Goal: Information Seeking & Learning: Check status

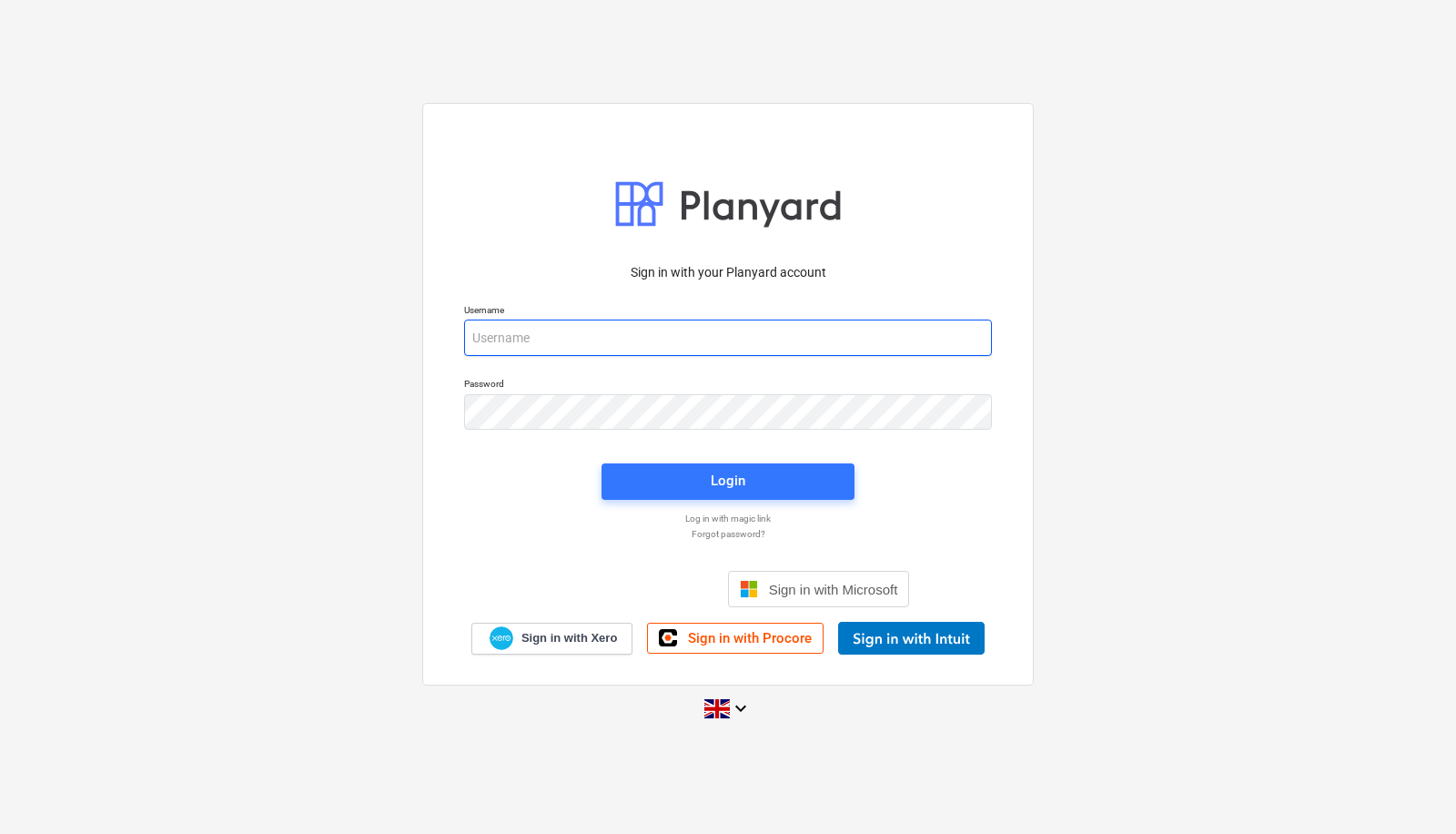
click at [566, 320] on input "email" at bounding box center [728, 337] width 528 height 36
type input "[PERSON_NAME][EMAIL_ADDRESS][PERSON_NAME][DOMAIN_NAME]"
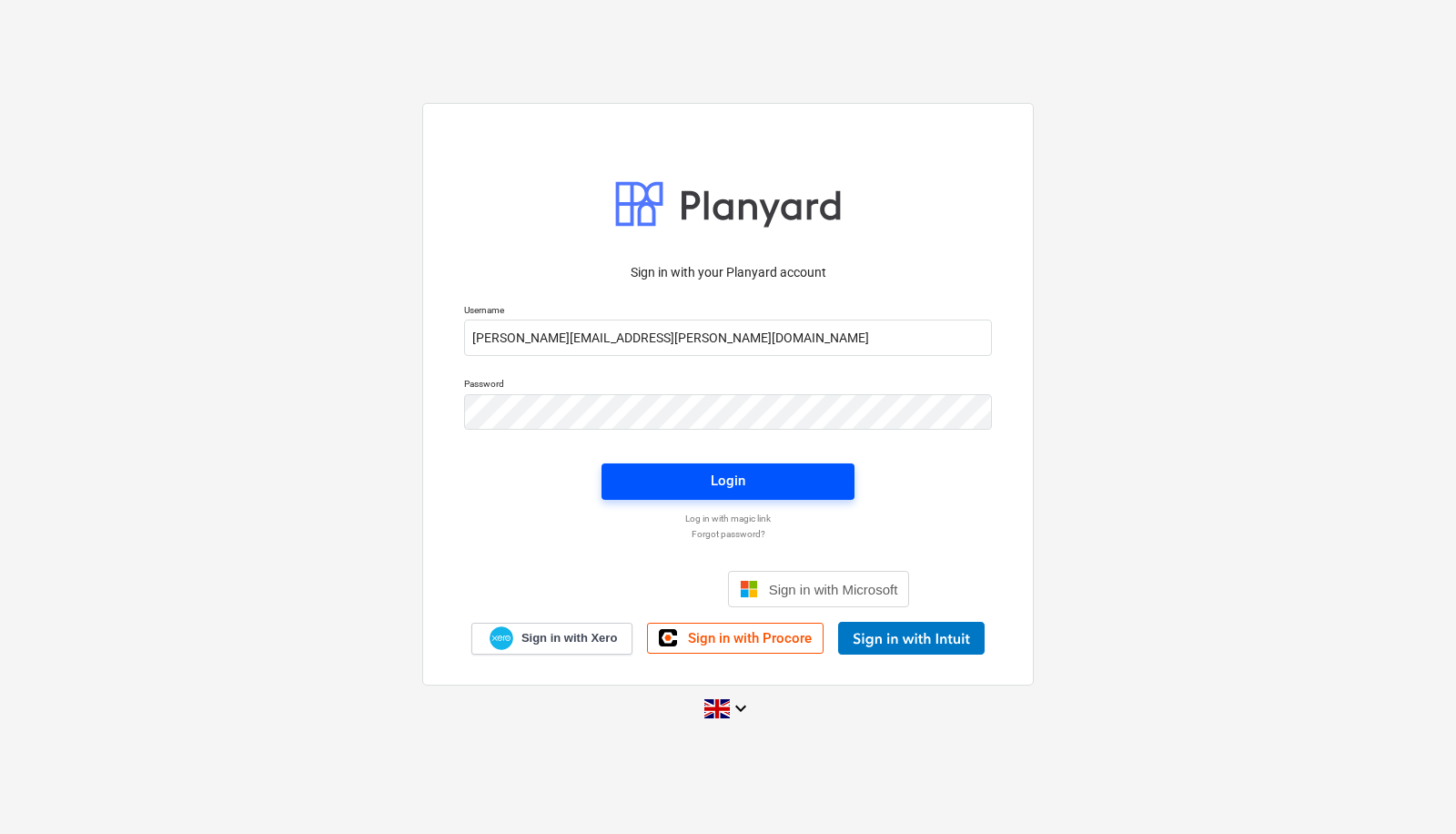
click at [729, 477] on div "Login" at bounding box center [728, 480] width 34 height 23
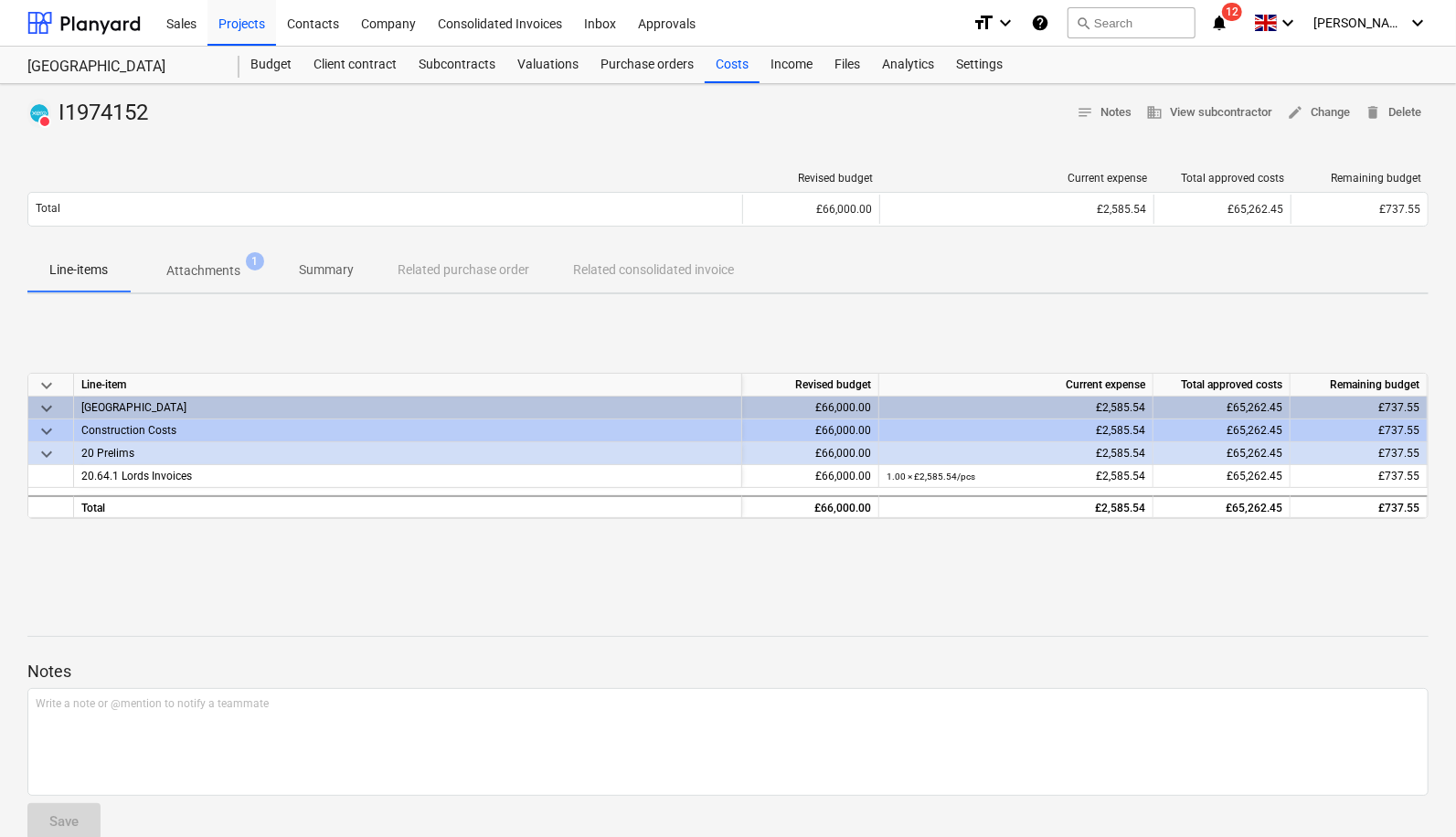
click at [189, 274] on p "Attachments" at bounding box center [202, 271] width 74 height 20
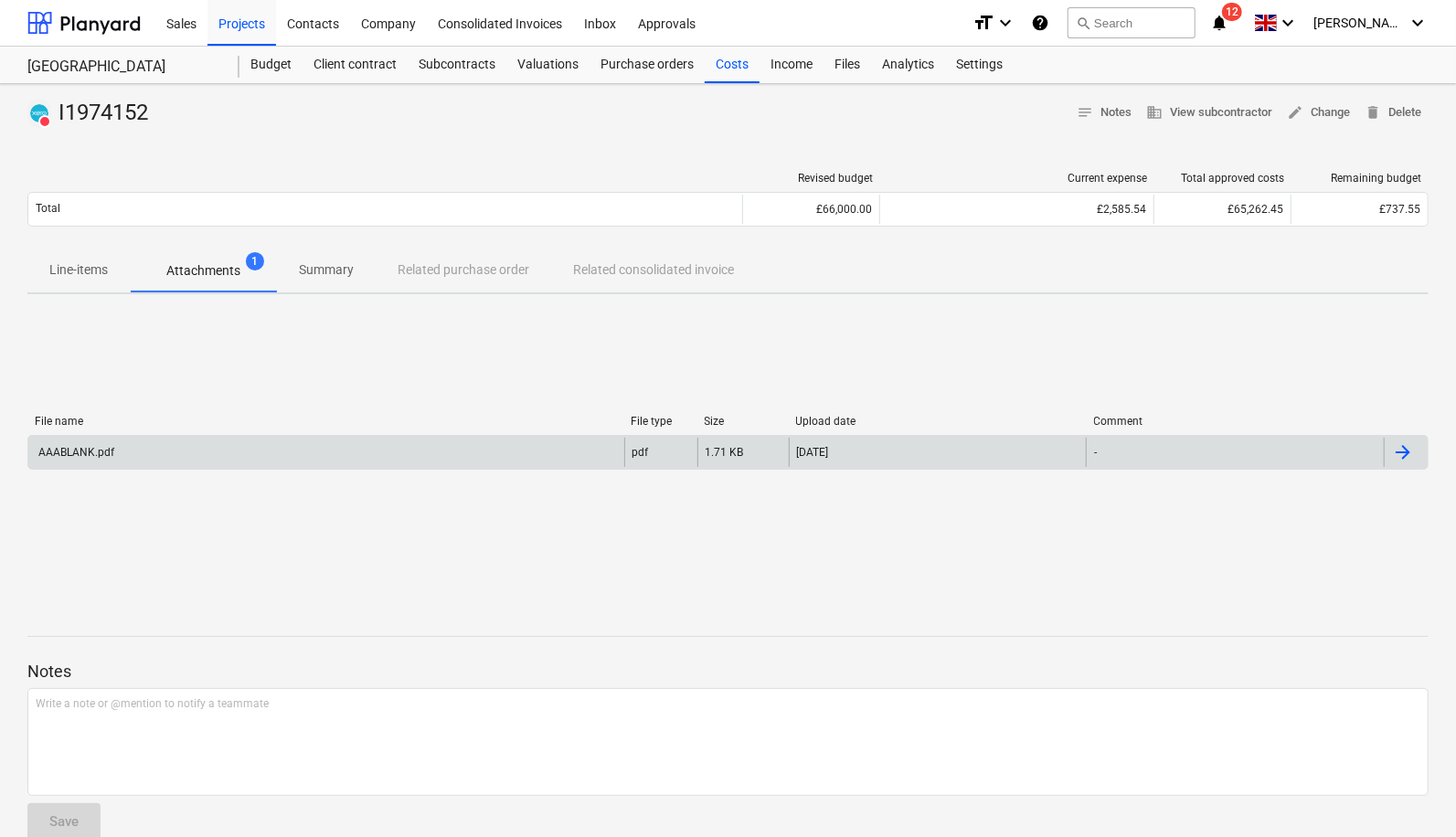
click at [520, 454] on div "AAABLANK.pdf" at bounding box center [326, 452] width 596 height 29
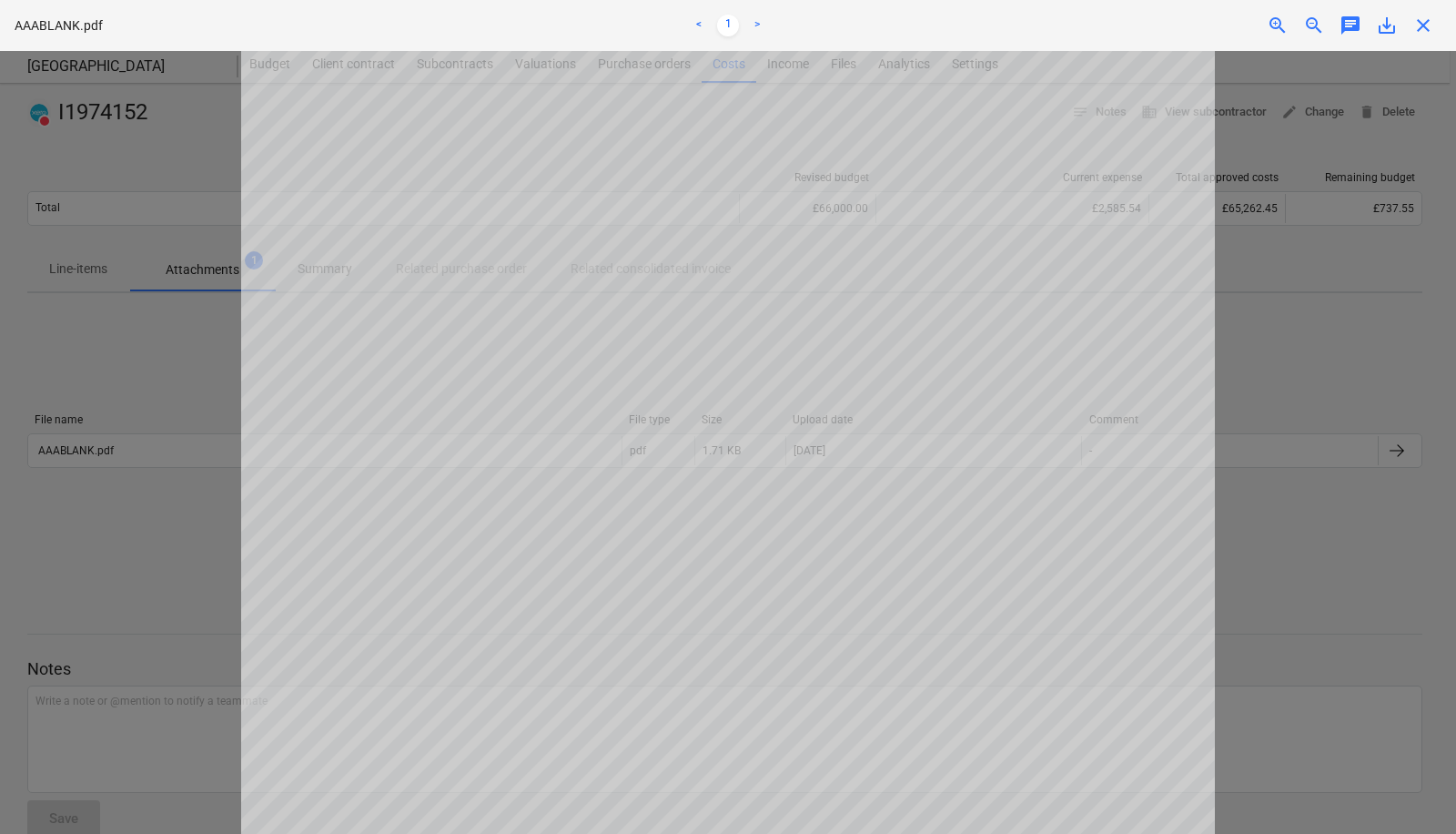
click at [1428, 46] on div "AAABLANK.pdf < 1 > zoom_in zoom_out chat 0 save_alt close" at bounding box center [728, 25] width 1456 height 51
click at [1425, 33] on span "close" at bounding box center [1424, 25] width 22 height 22
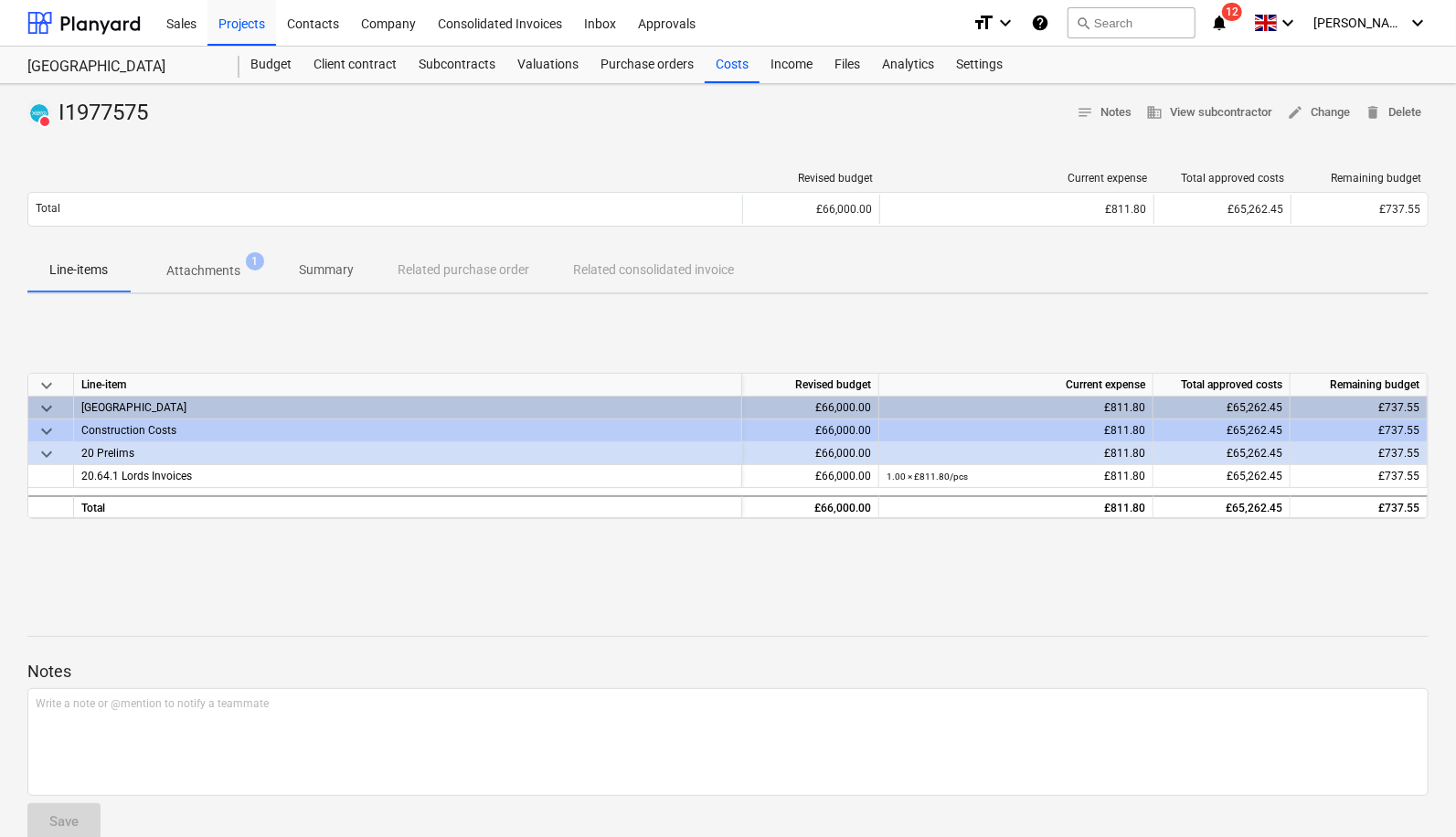
click at [200, 263] on p "Attachments" at bounding box center [202, 271] width 74 height 20
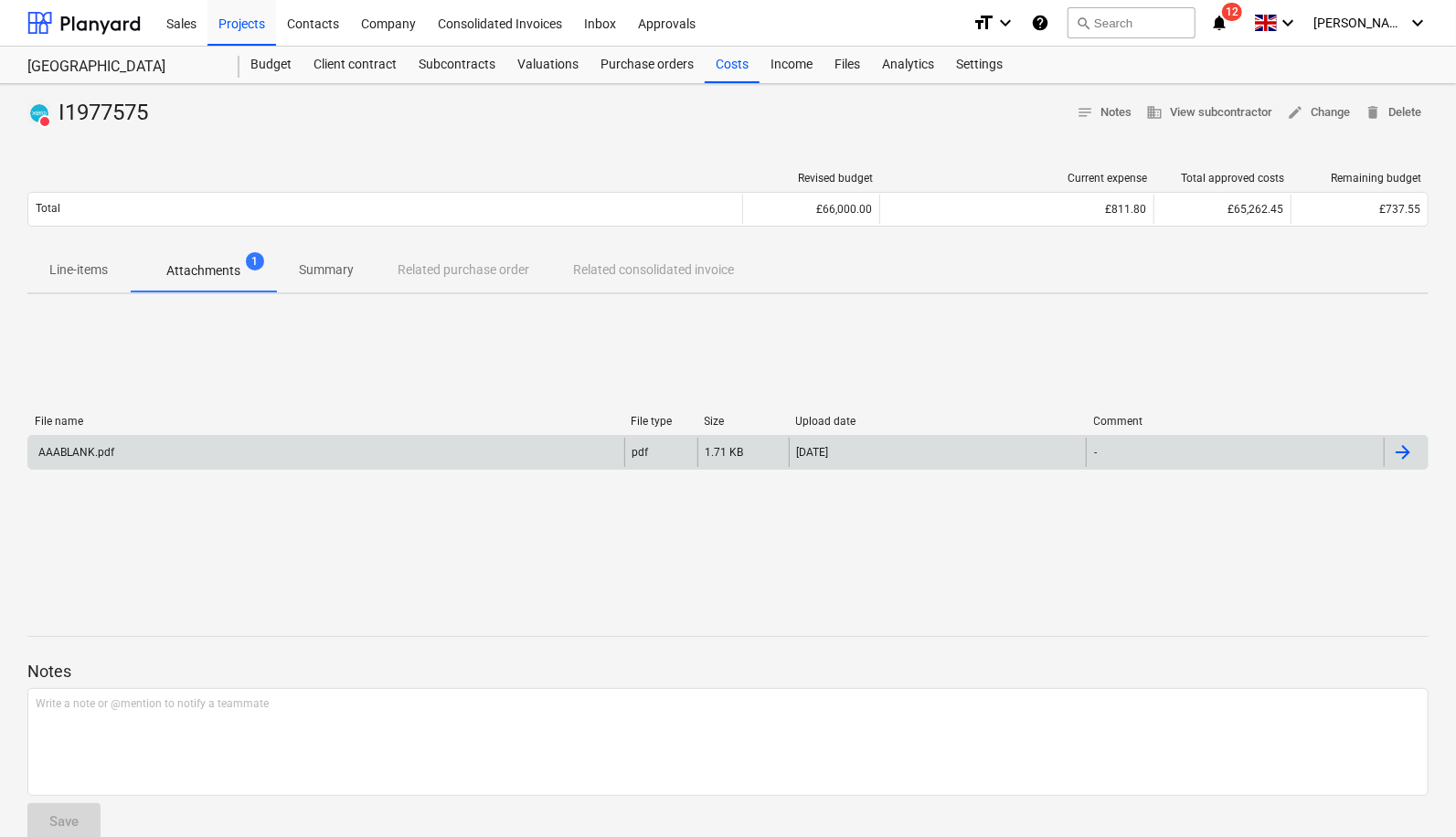
click at [242, 456] on div "AAABLANK.pdf" at bounding box center [326, 452] width 596 height 29
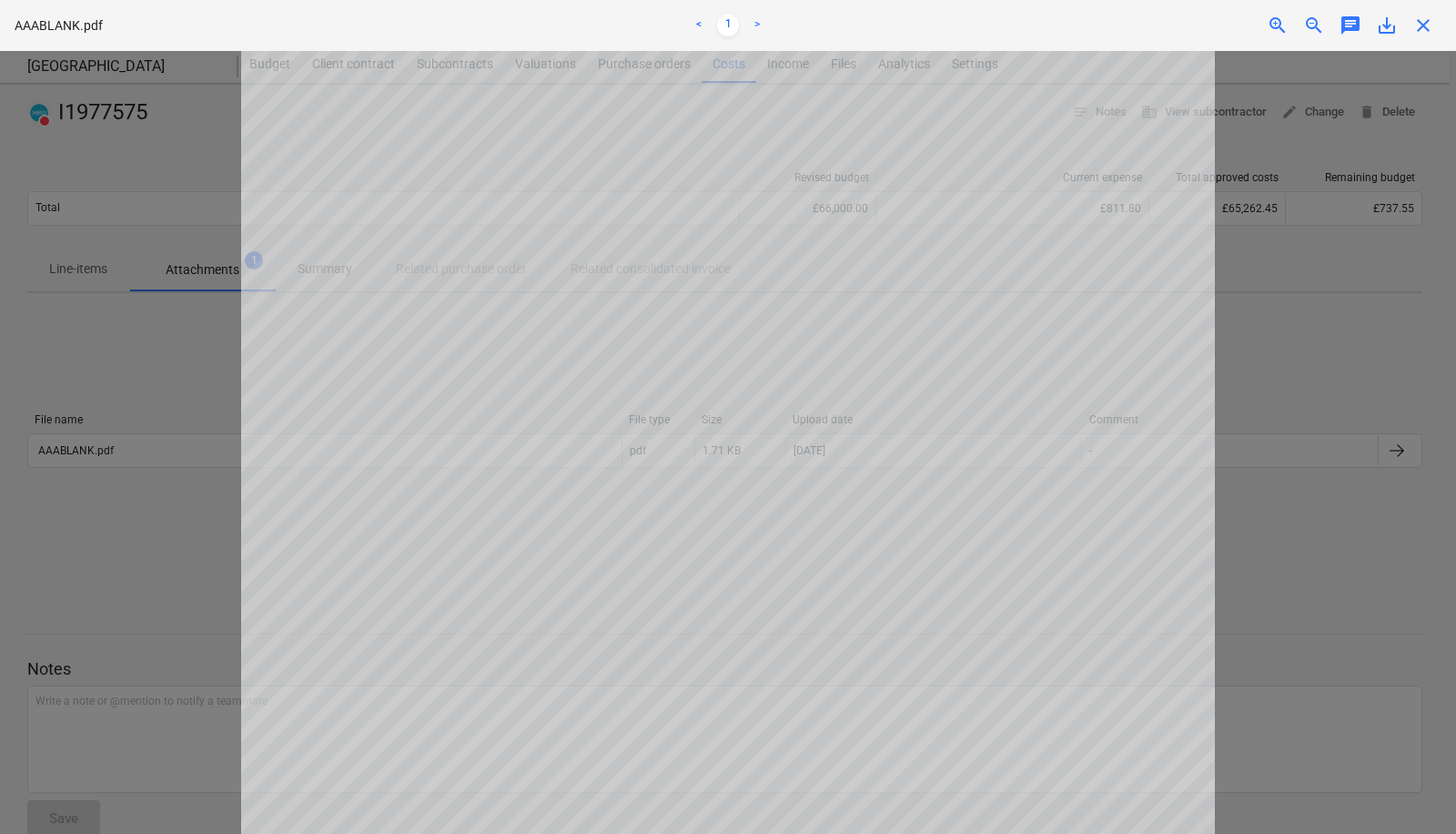
click at [754, 19] on link ">" at bounding box center [757, 25] width 22 height 22
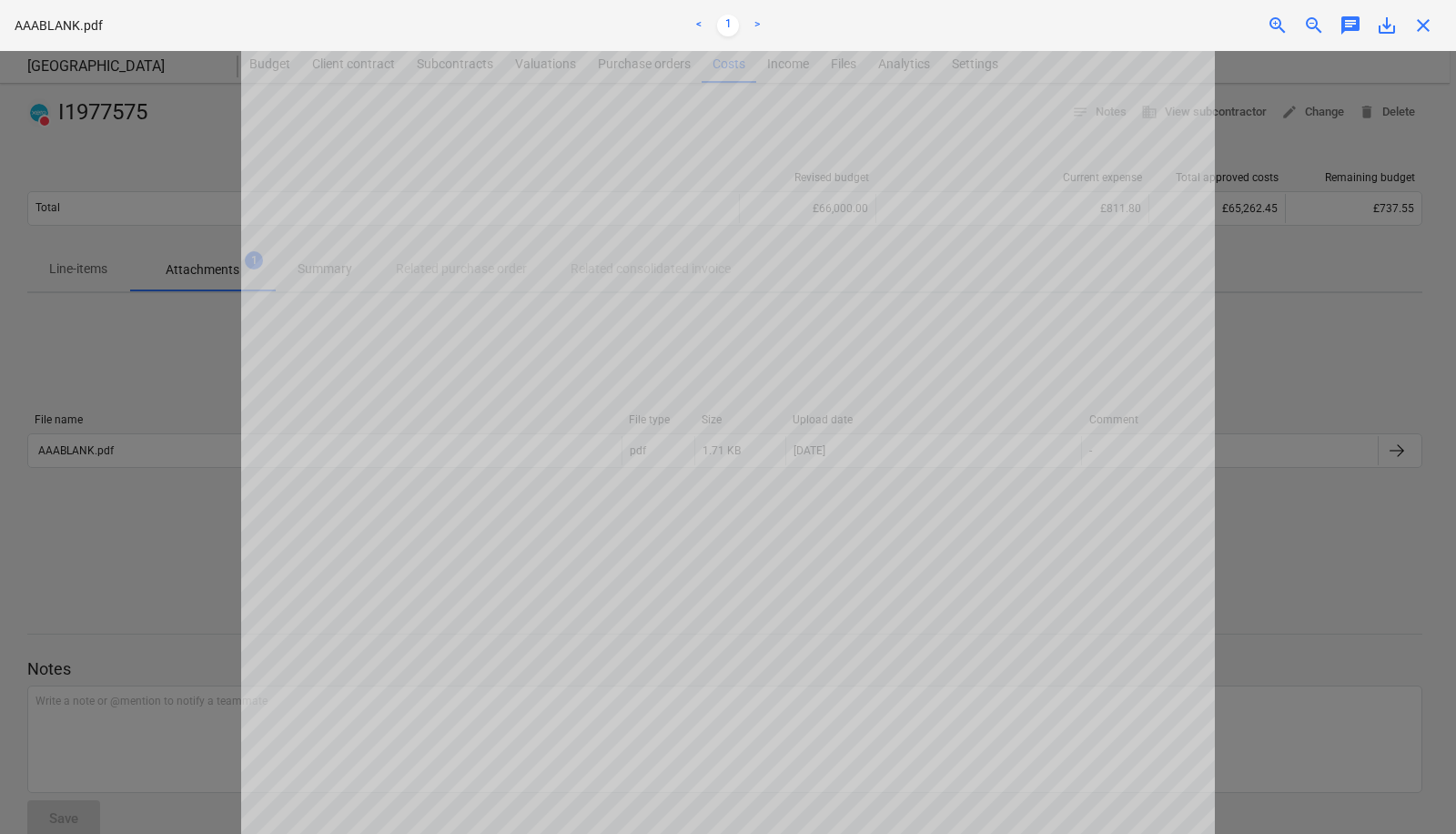
click at [1427, 33] on span "close" at bounding box center [1424, 25] width 22 height 22
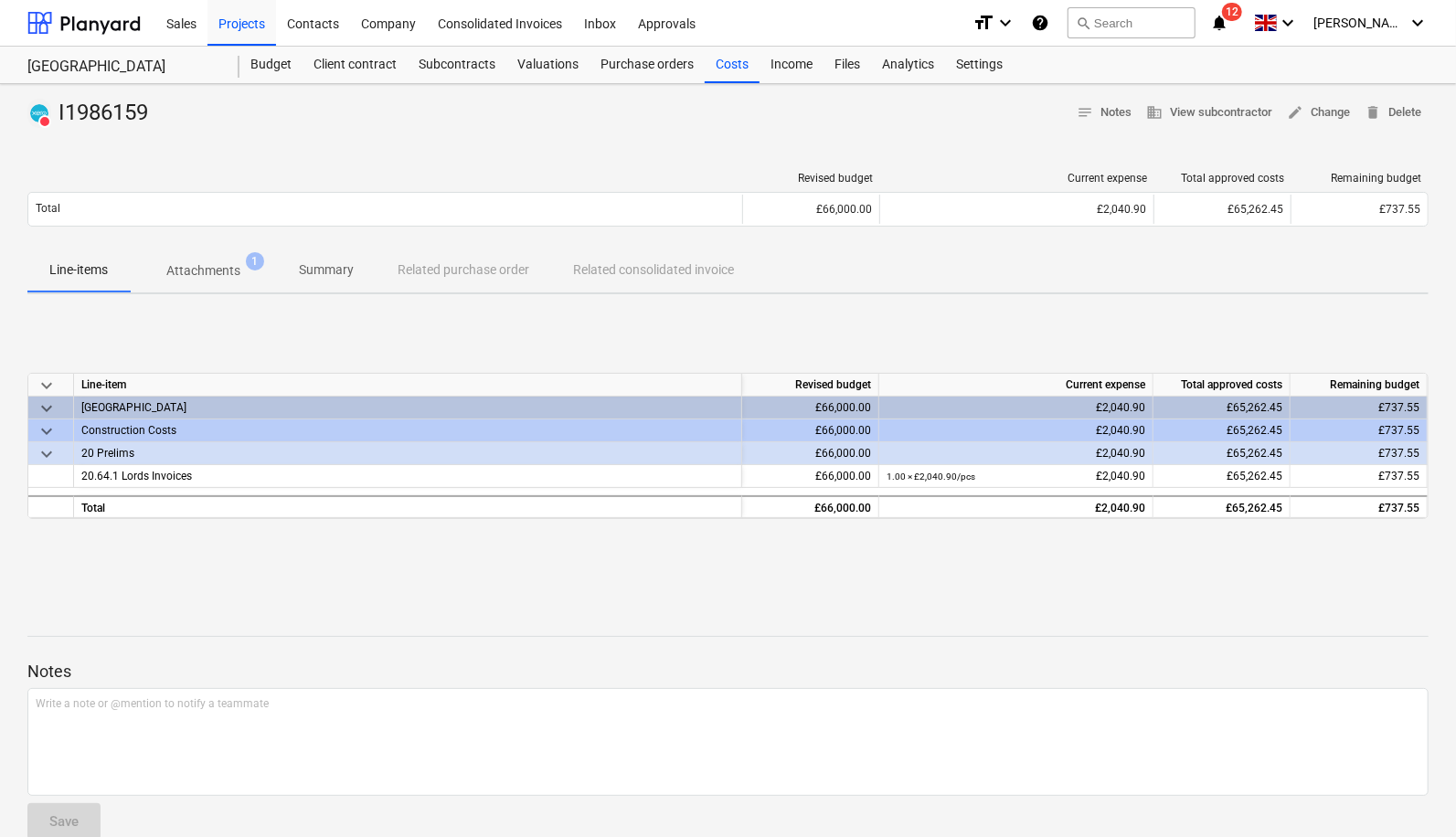
click at [227, 272] on p "Attachments" at bounding box center [202, 271] width 74 height 20
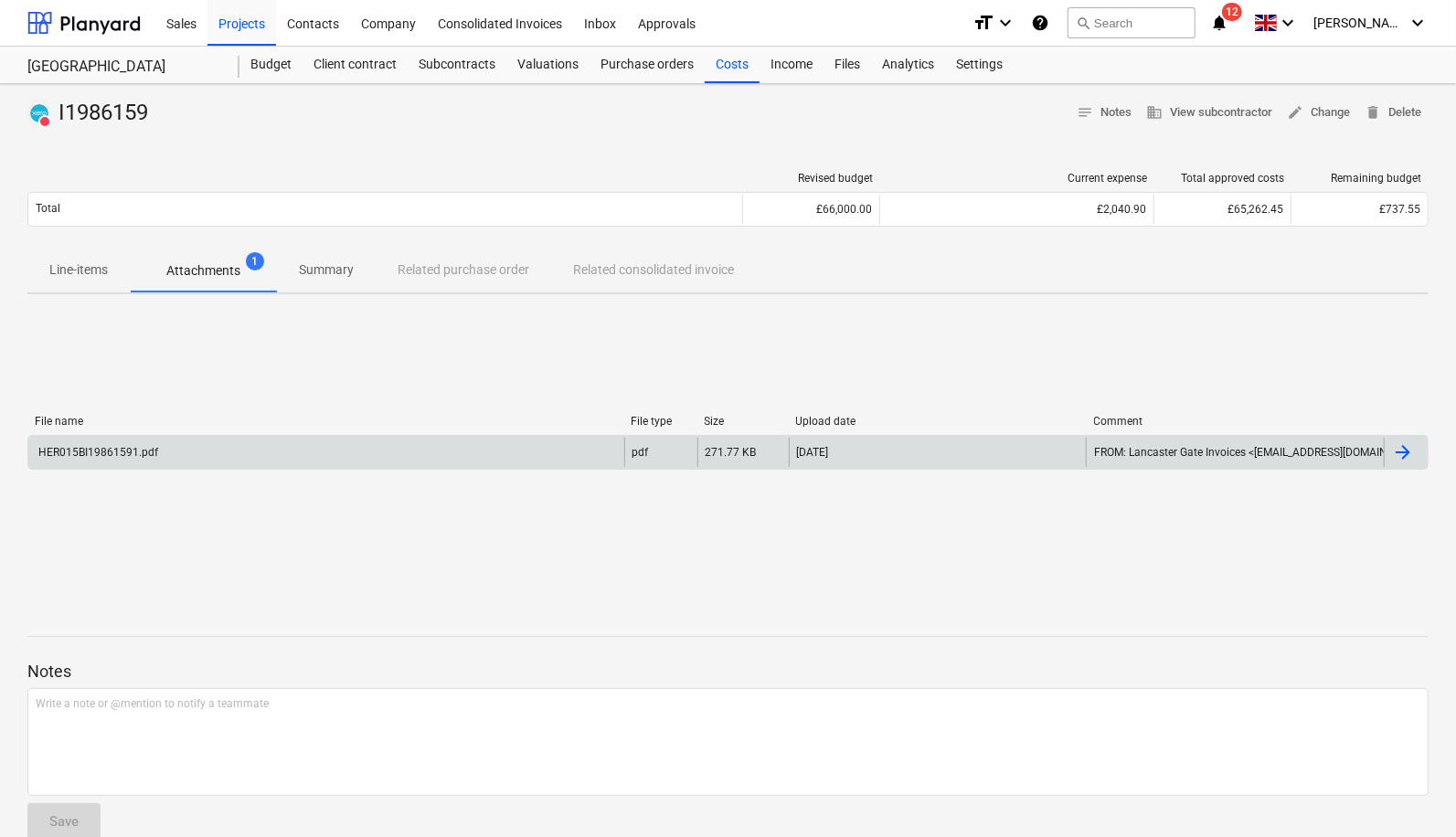
click at [361, 463] on div "HER015BI19861591.pdf" at bounding box center [326, 452] width 596 height 29
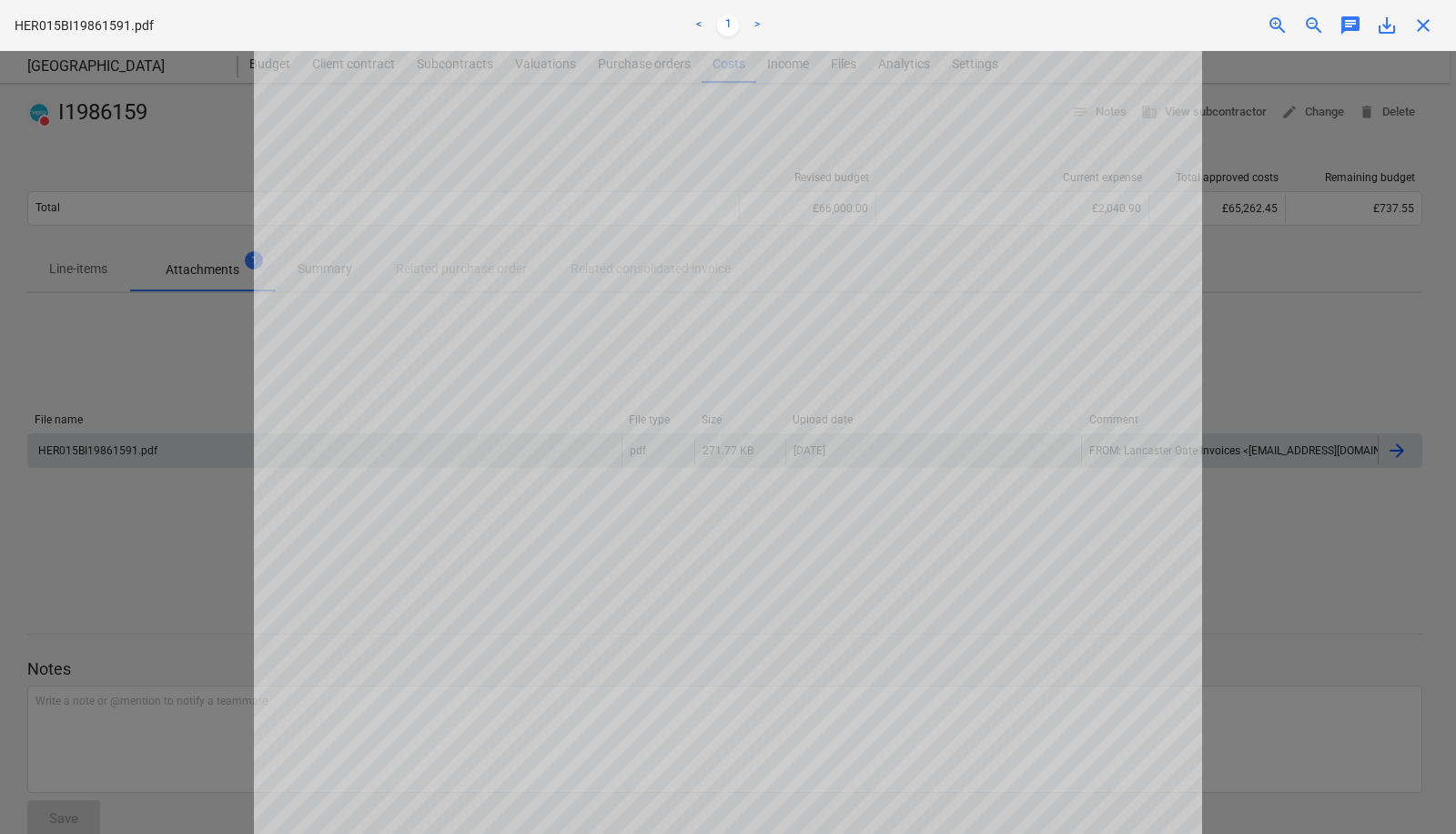
scroll to position [162, 0]
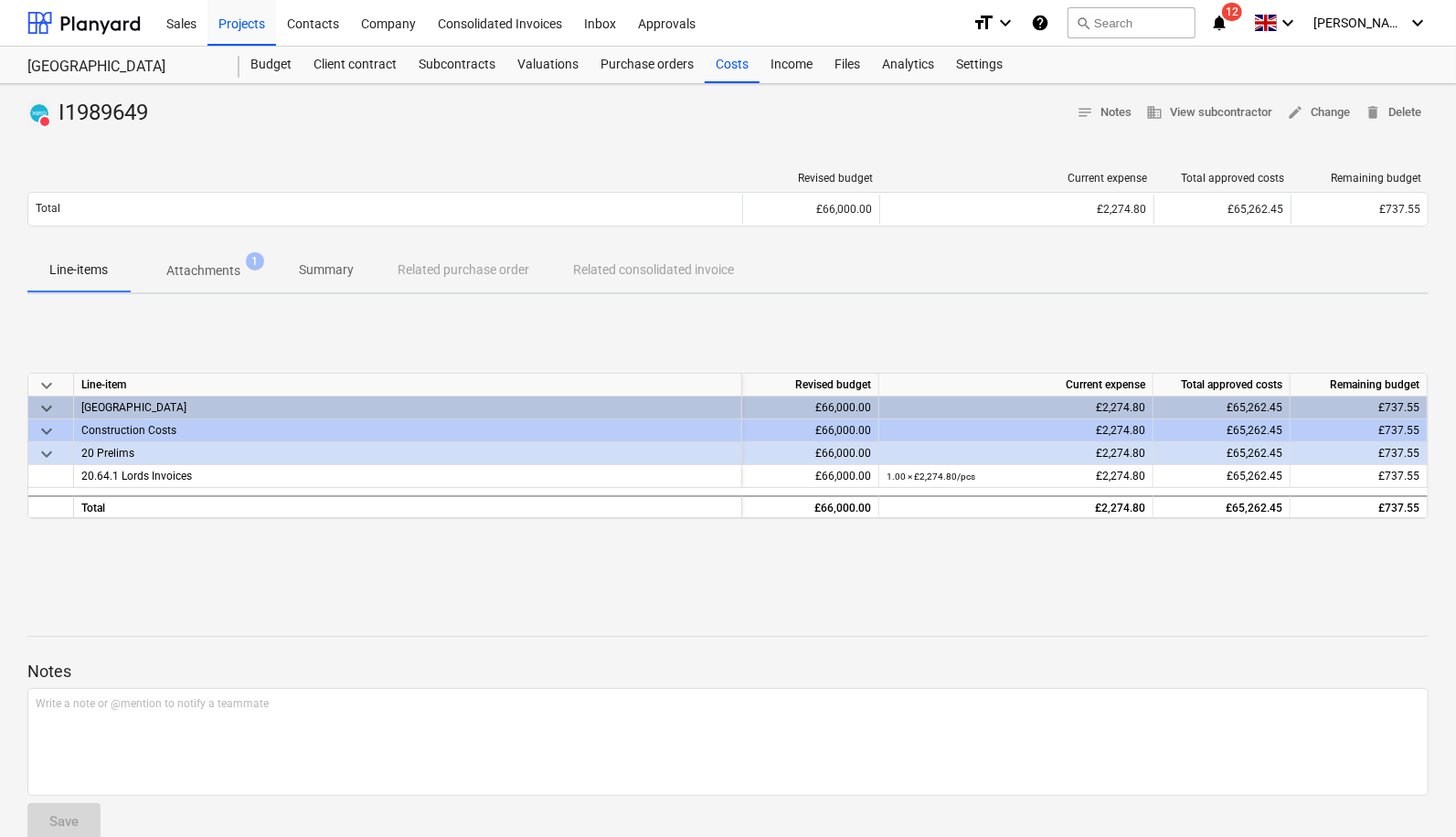
click at [221, 272] on p "Attachments" at bounding box center [202, 271] width 74 height 20
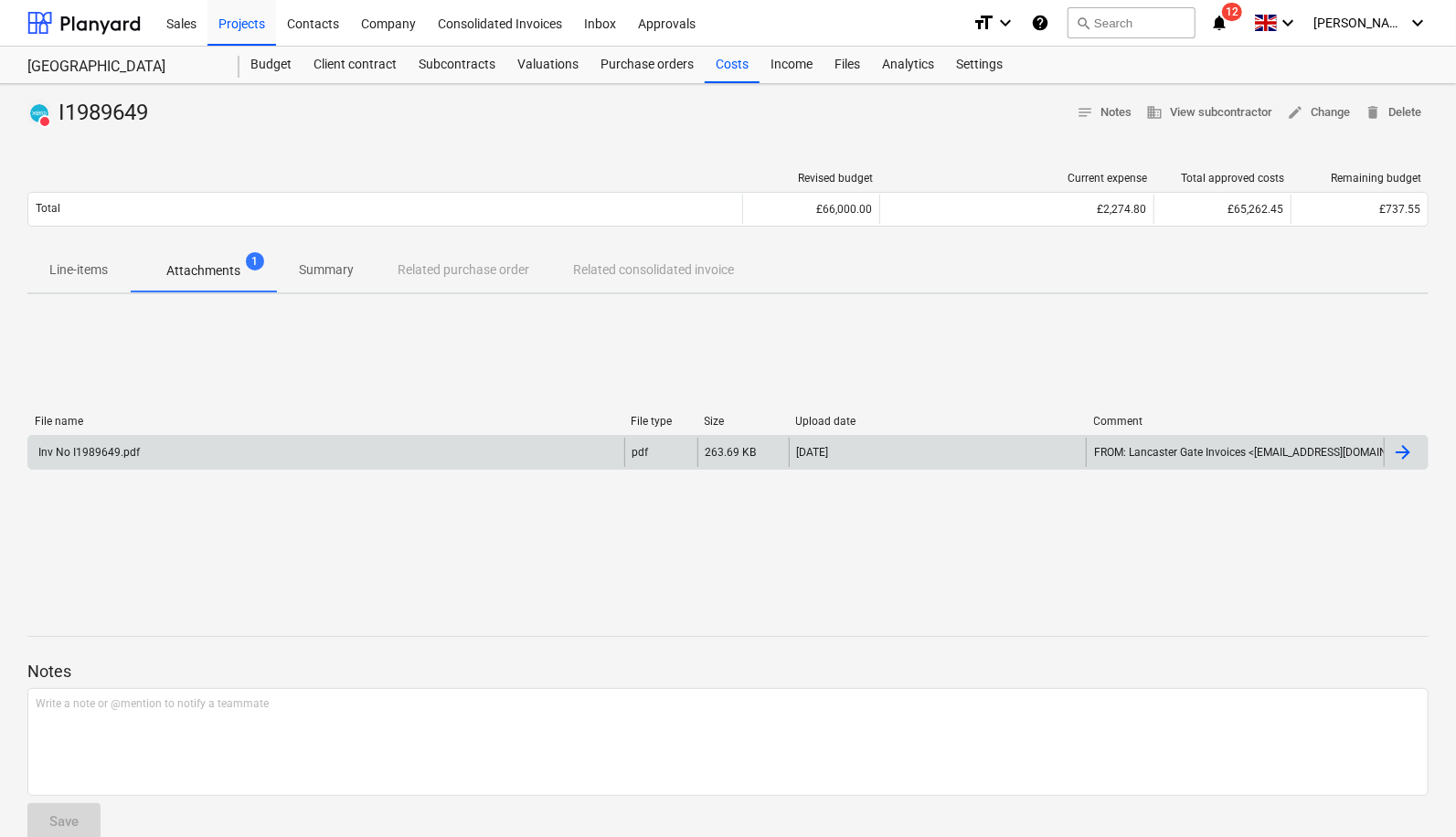
click at [247, 456] on div "Inv No I1989649.pdf" at bounding box center [326, 452] width 596 height 29
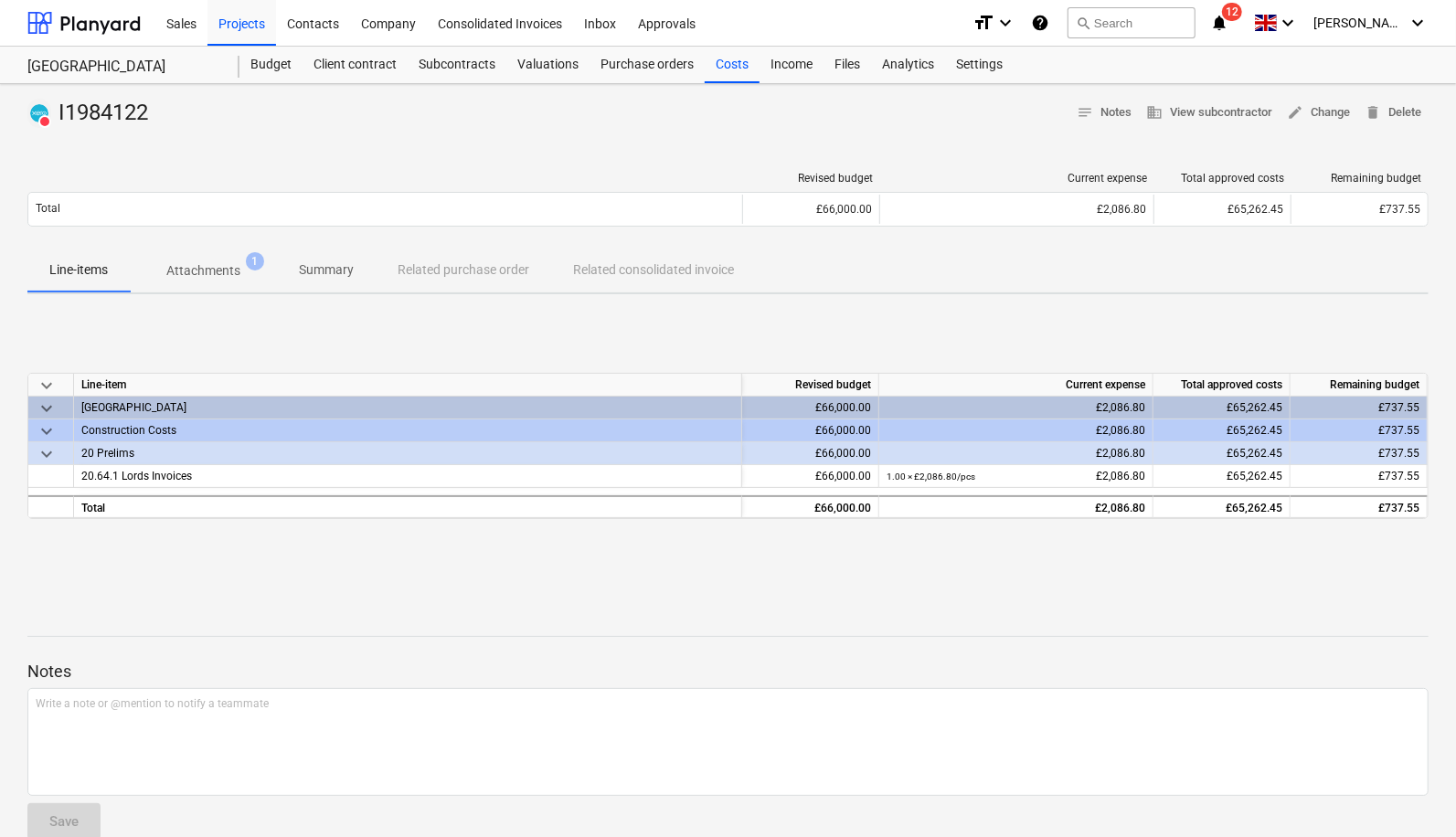
click at [201, 259] on span "Attachments 1" at bounding box center [203, 271] width 147 height 33
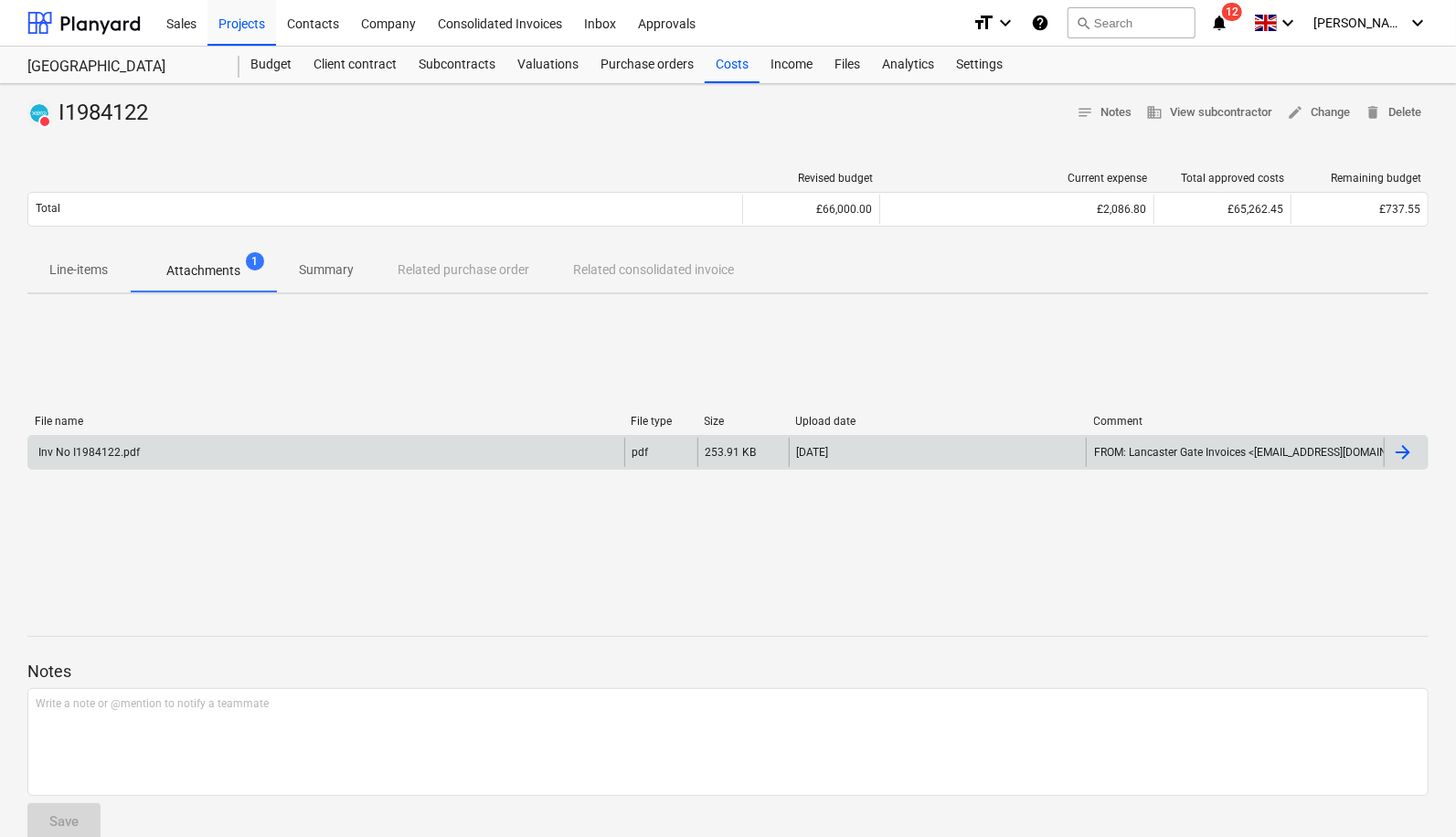
click at [257, 450] on div "Inv No I1984122.pdf" at bounding box center [326, 452] width 596 height 29
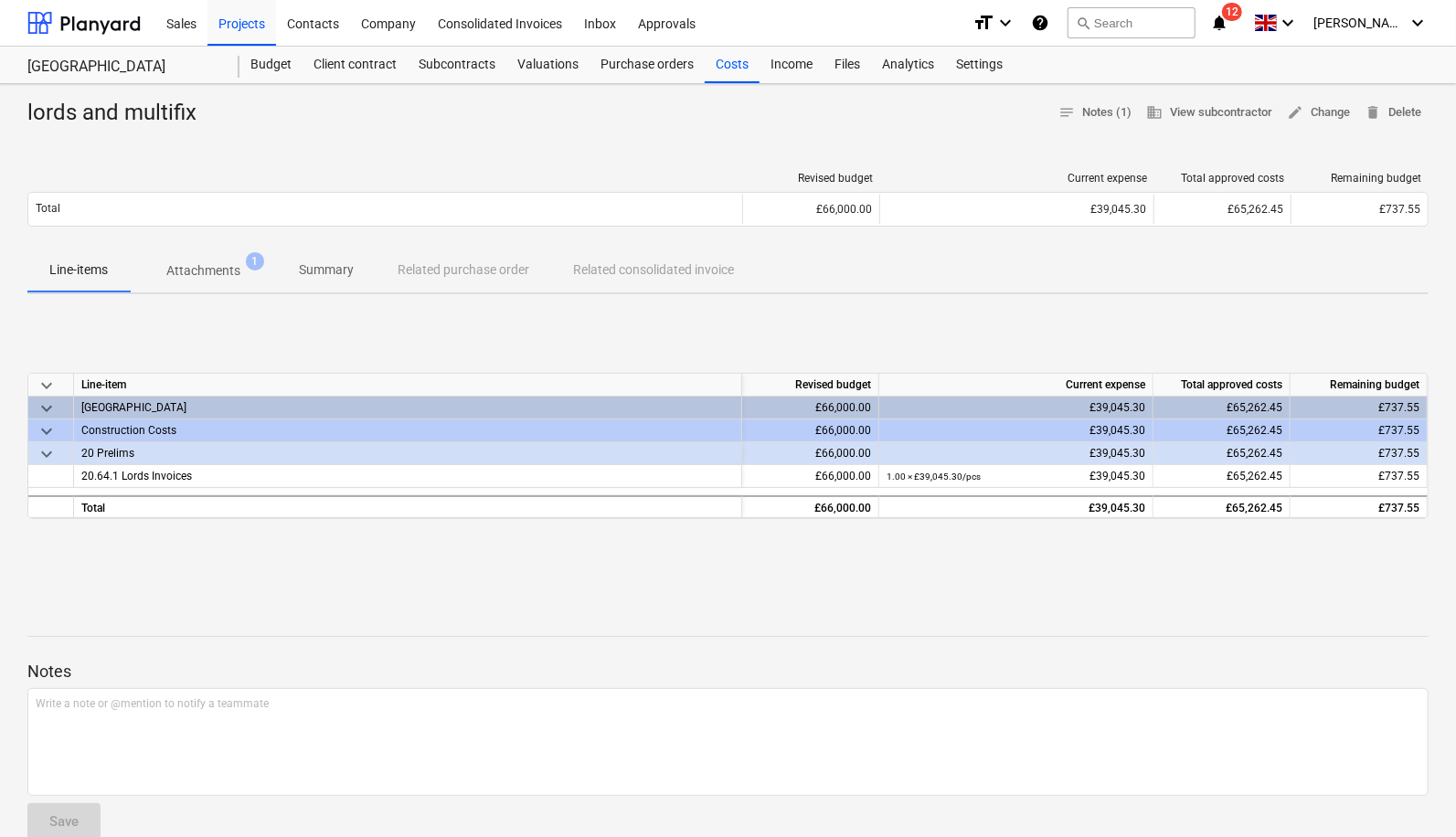
click at [235, 282] on span "Attachments 1" at bounding box center [203, 271] width 147 height 33
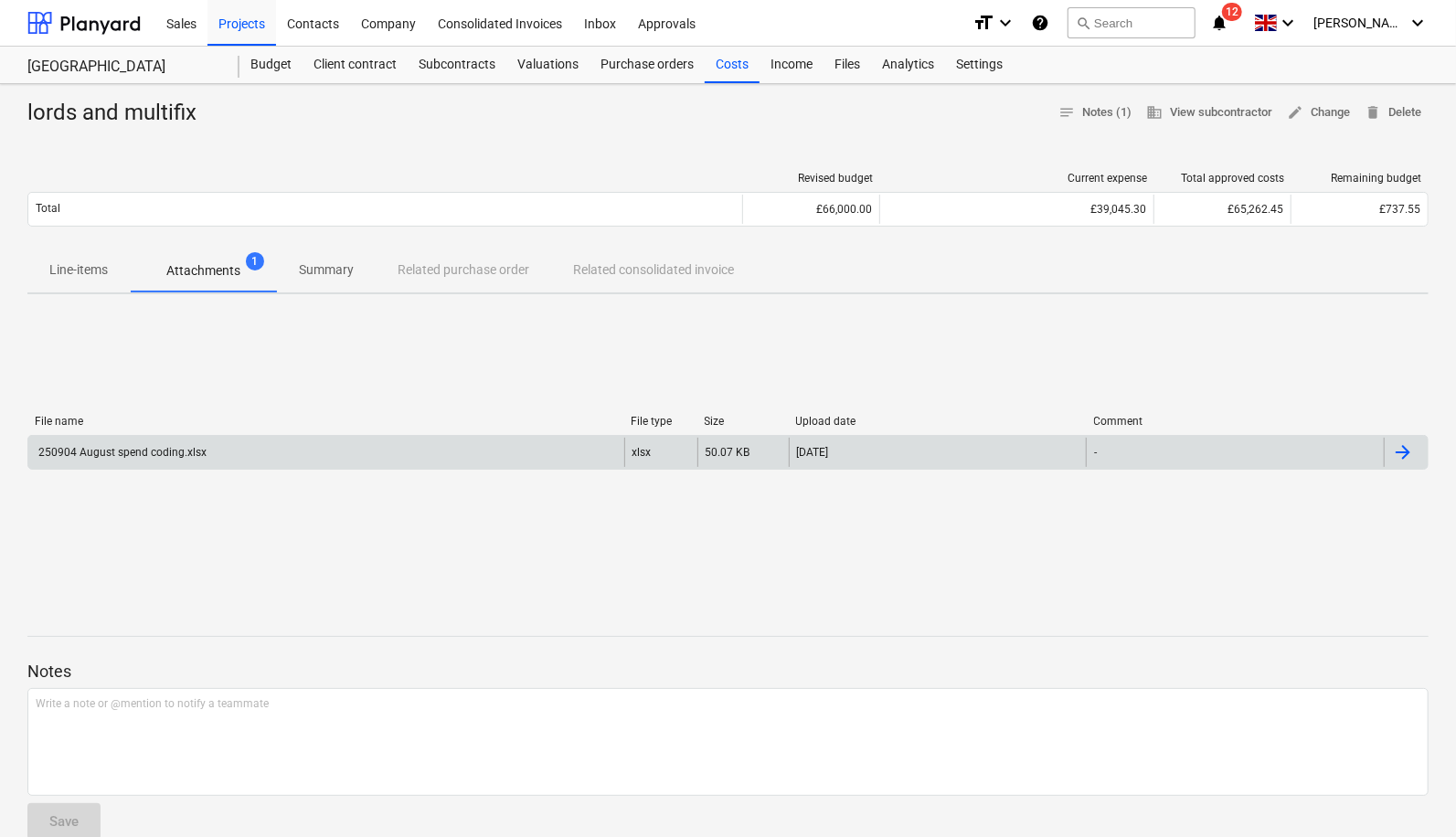
click at [252, 460] on div "250904 August spend coding.xlsx" at bounding box center [326, 452] width 596 height 29
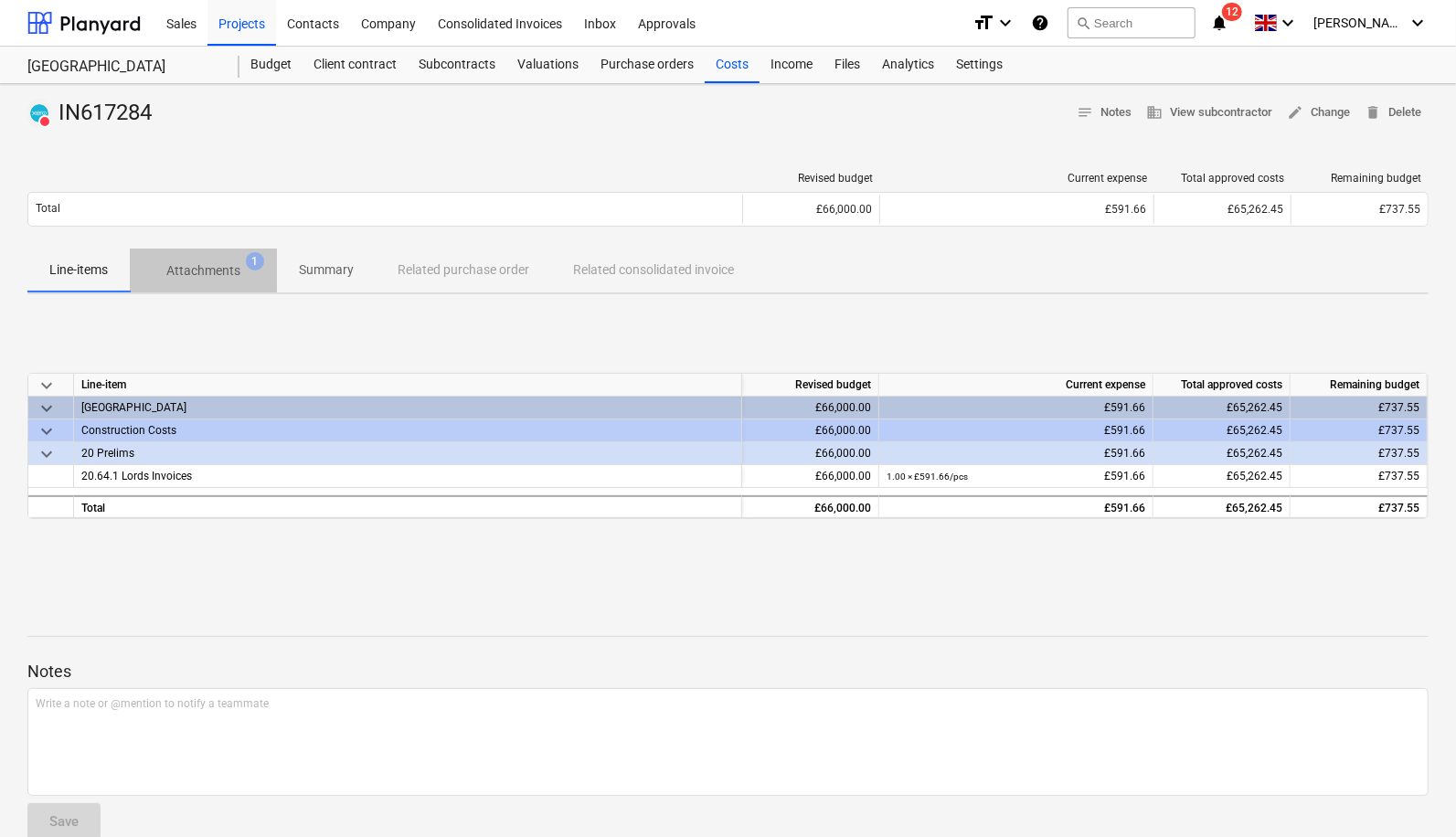
click at [189, 271] on p "Attachments" at bounding box center [202, 271] width 74 height 20
click at [227, 271] on p "Attachments" at bounding box center [202, 271] width 74 height 20
click at [211, 277] on p "Attachments" at bounding box center [202, 271] width 74 height 20
click at [193, 258] on span "Attachments 1" at bounding box center [203, 271] width 147 height 33
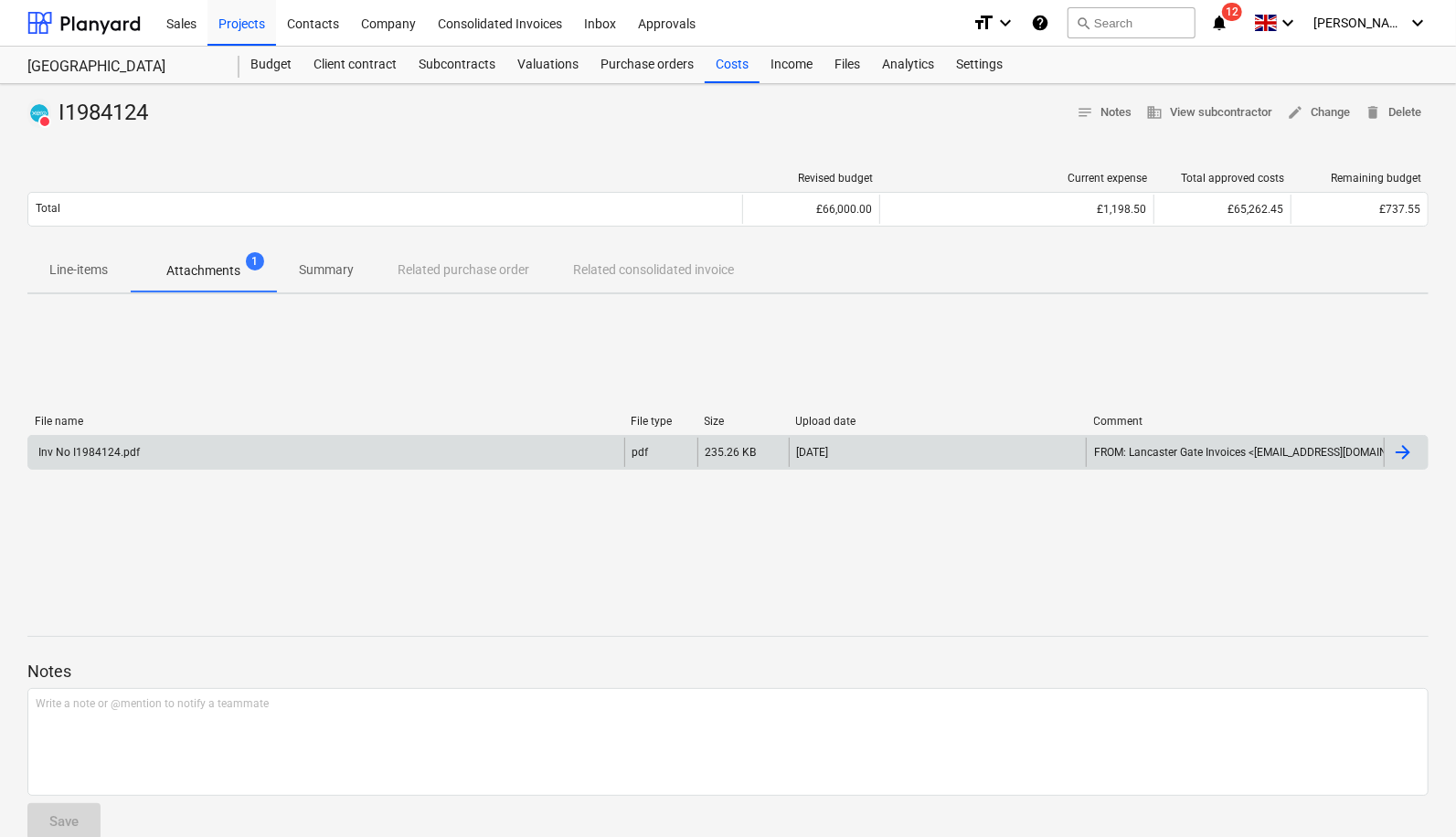
click at [211, 452] on div "Inv No I1984124.pdf" at bounding box center [326, 452] width 596 height 29
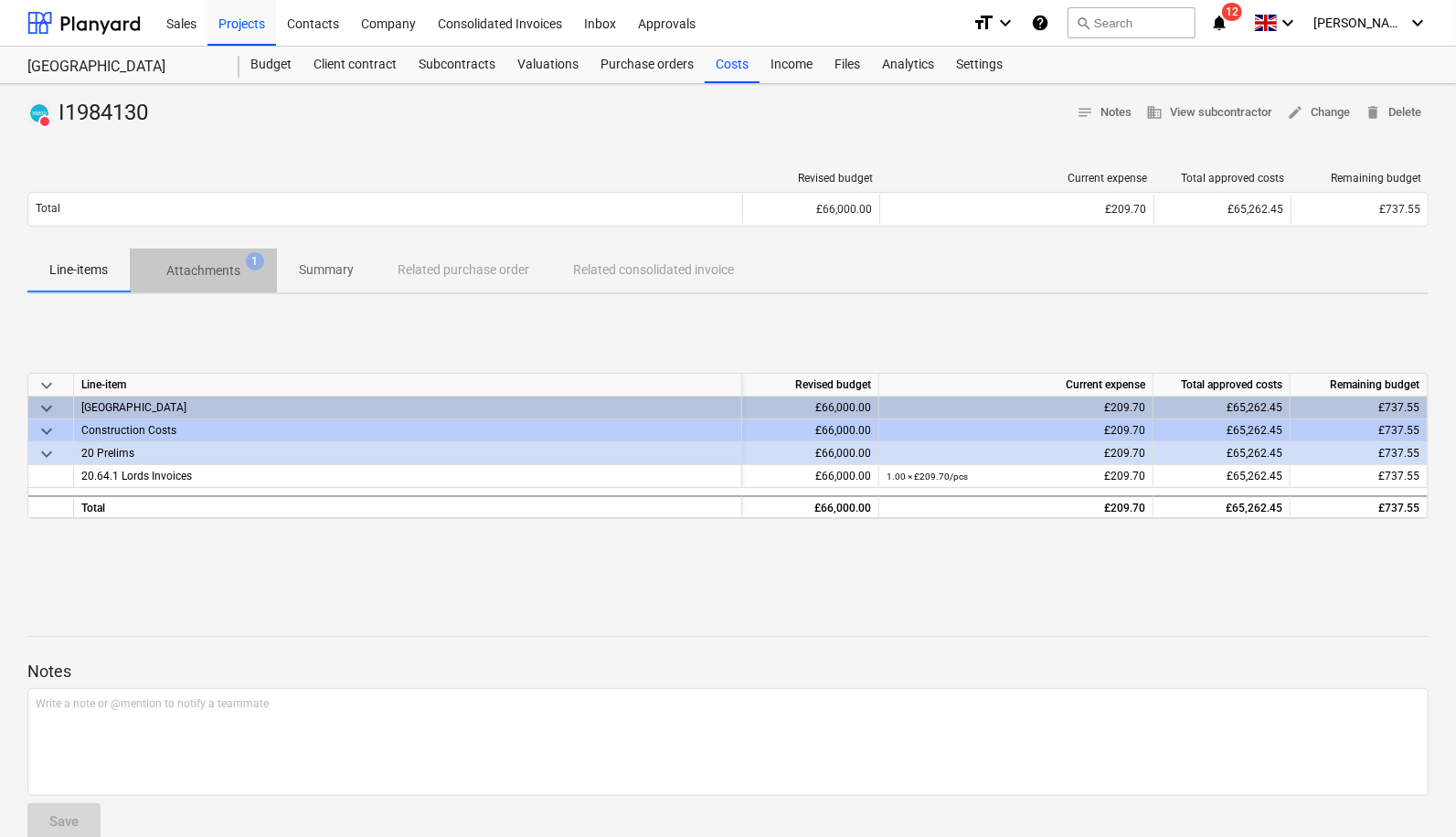
click at [229, 271] on p "Attachments" at bounding box center [202, 271] width 74 height 20
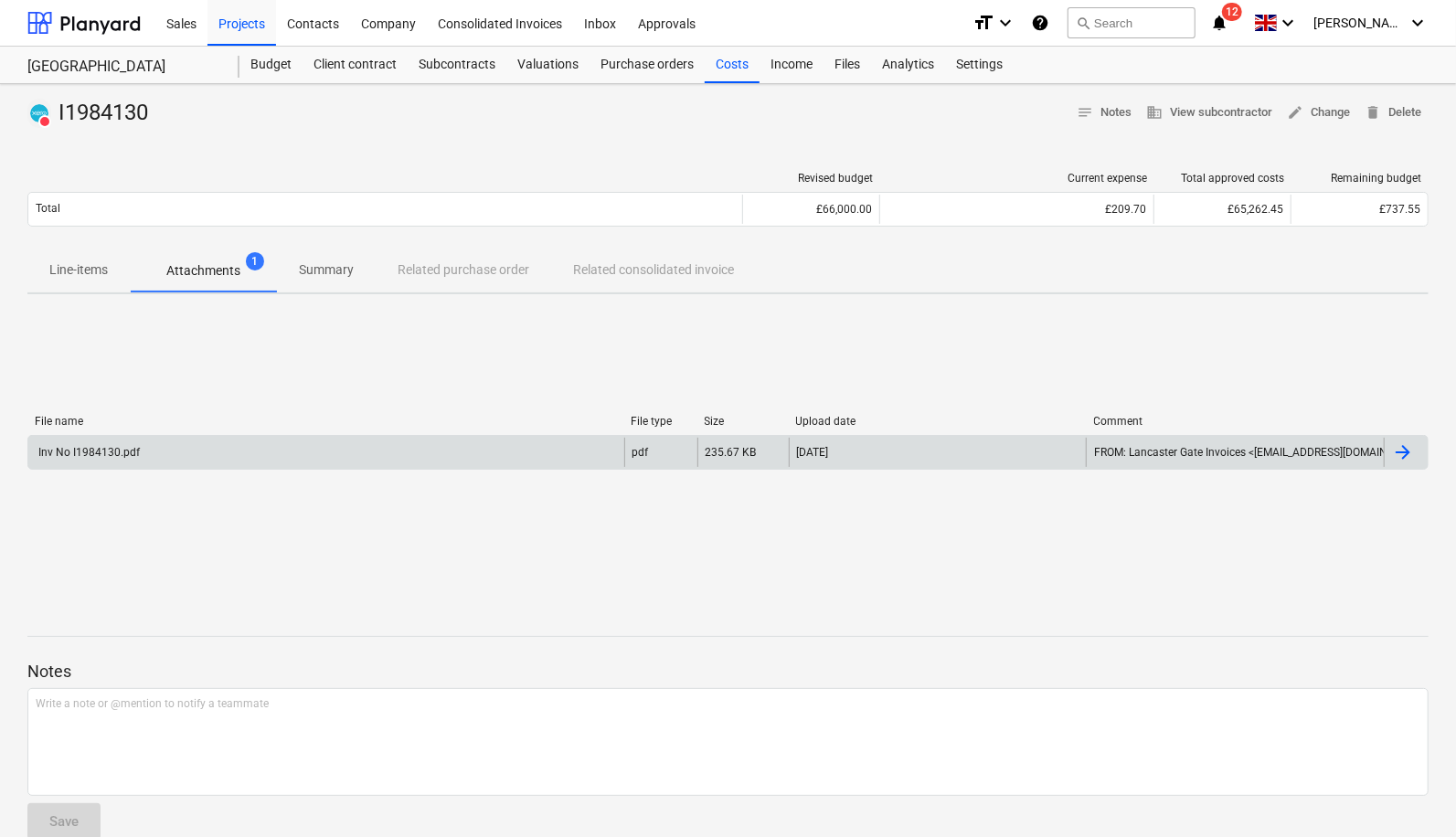
click at [207, 442] on div "Inv No I1984130.pdf" at bounding box center [326, 452] width 596 height 29
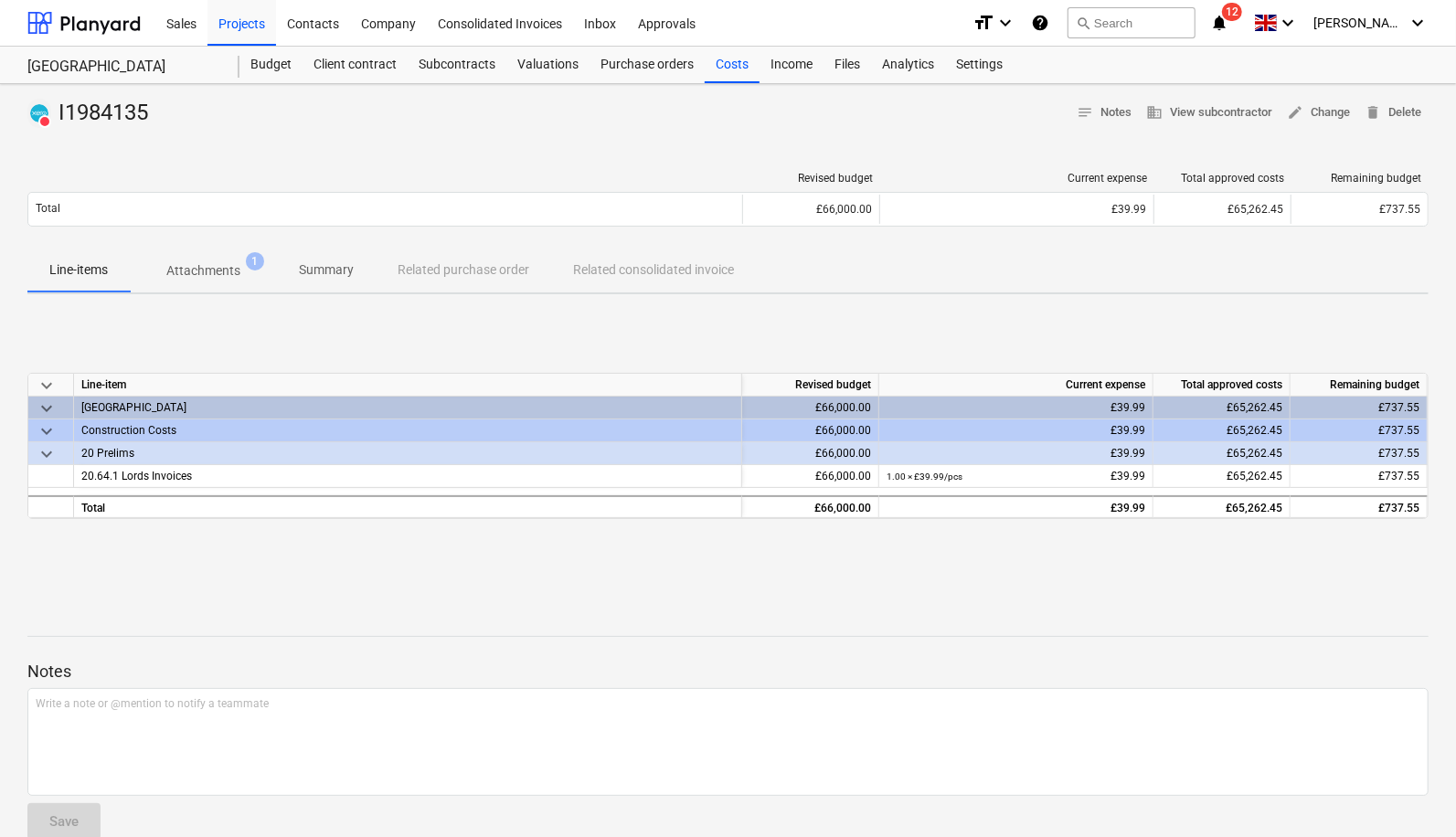
click at [234, 271] on p "Attachments" at bounding box center [202, 271] width 74 height 20
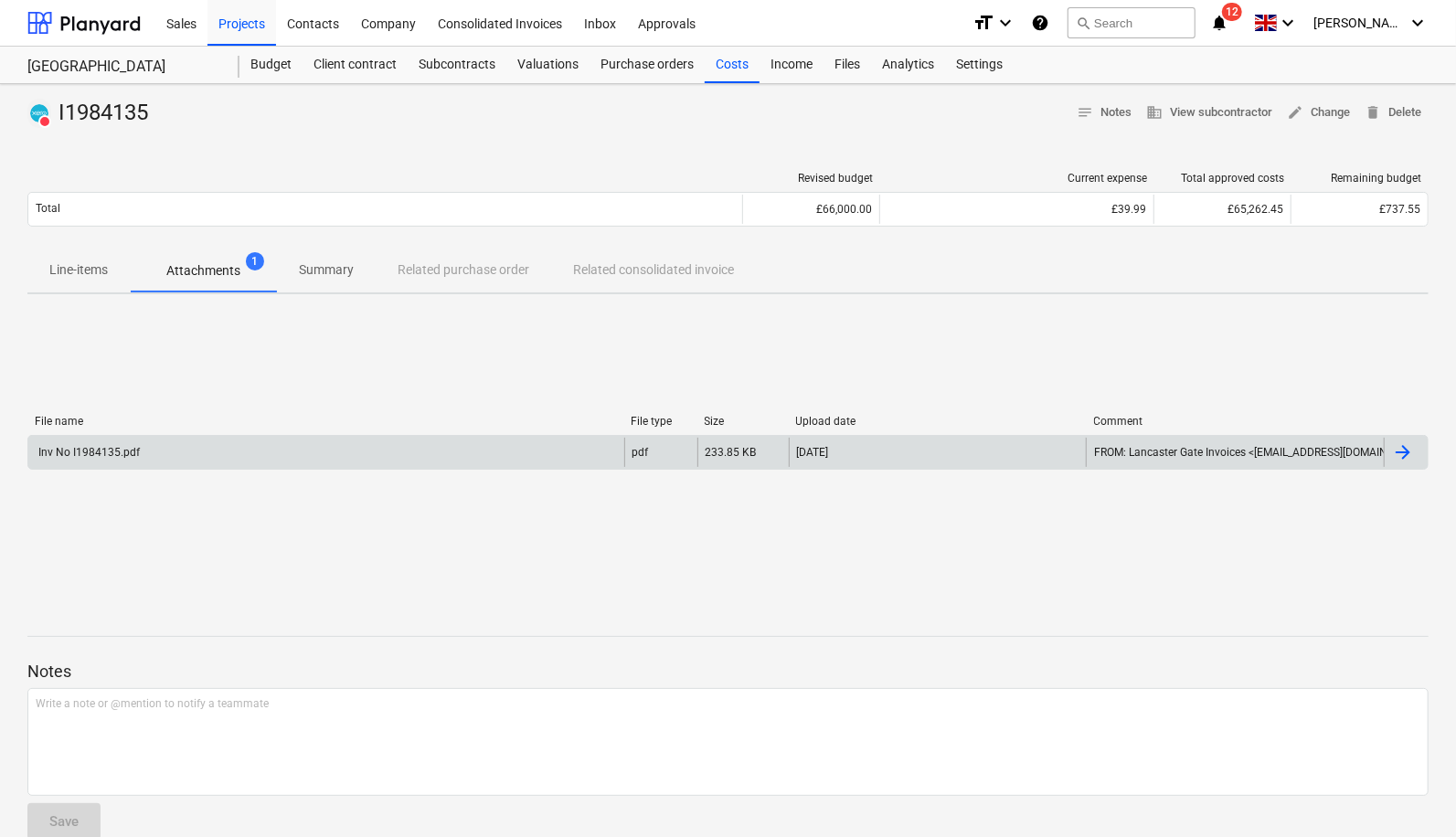
click at [262, 445] on div "Inv No I1984135.pdf" at bounding box center [326, 452] width 596 height 29
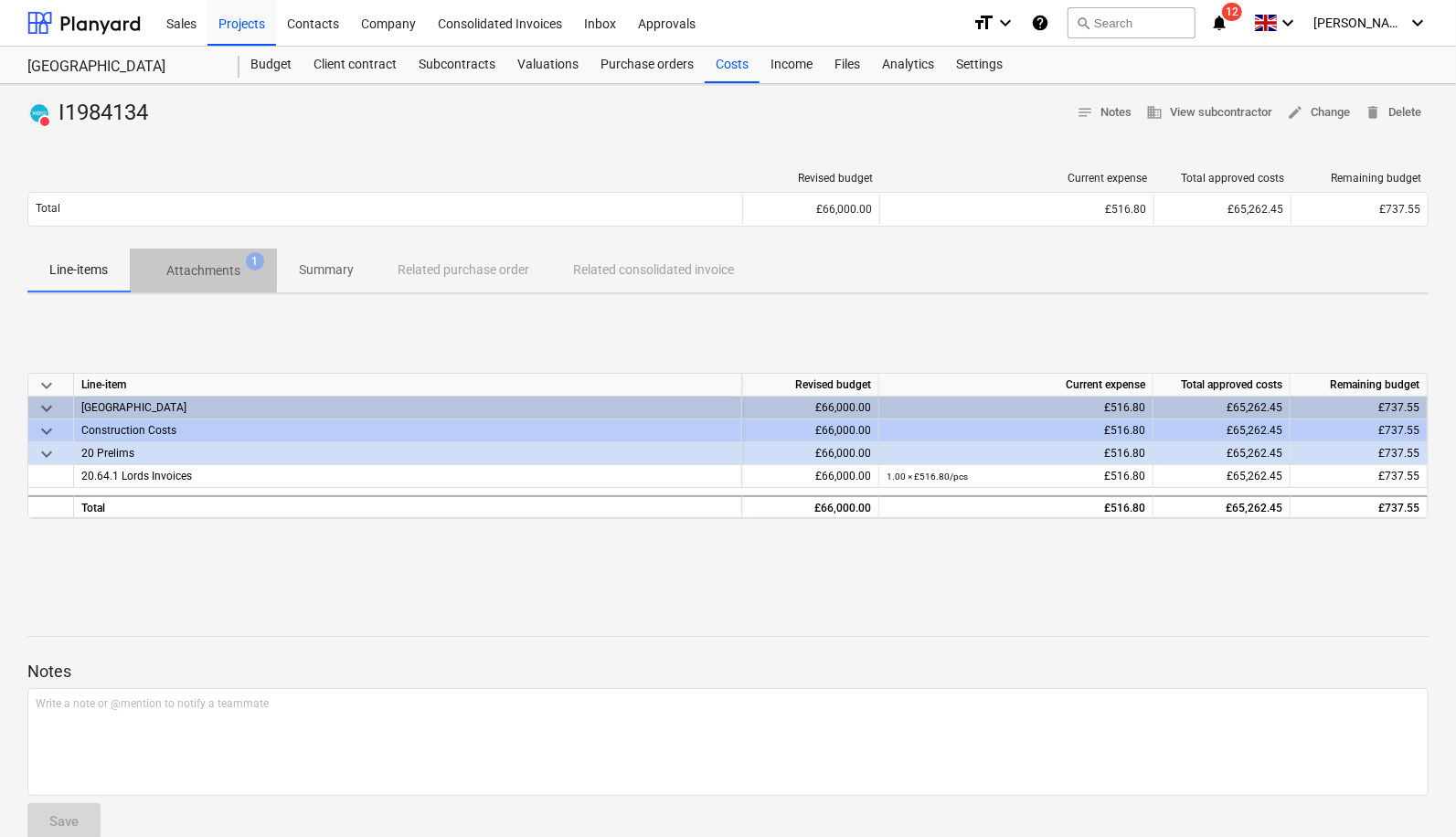
click at [214, 263] on p "Attachments" at bounding box center [202, 271] width 74 height 20
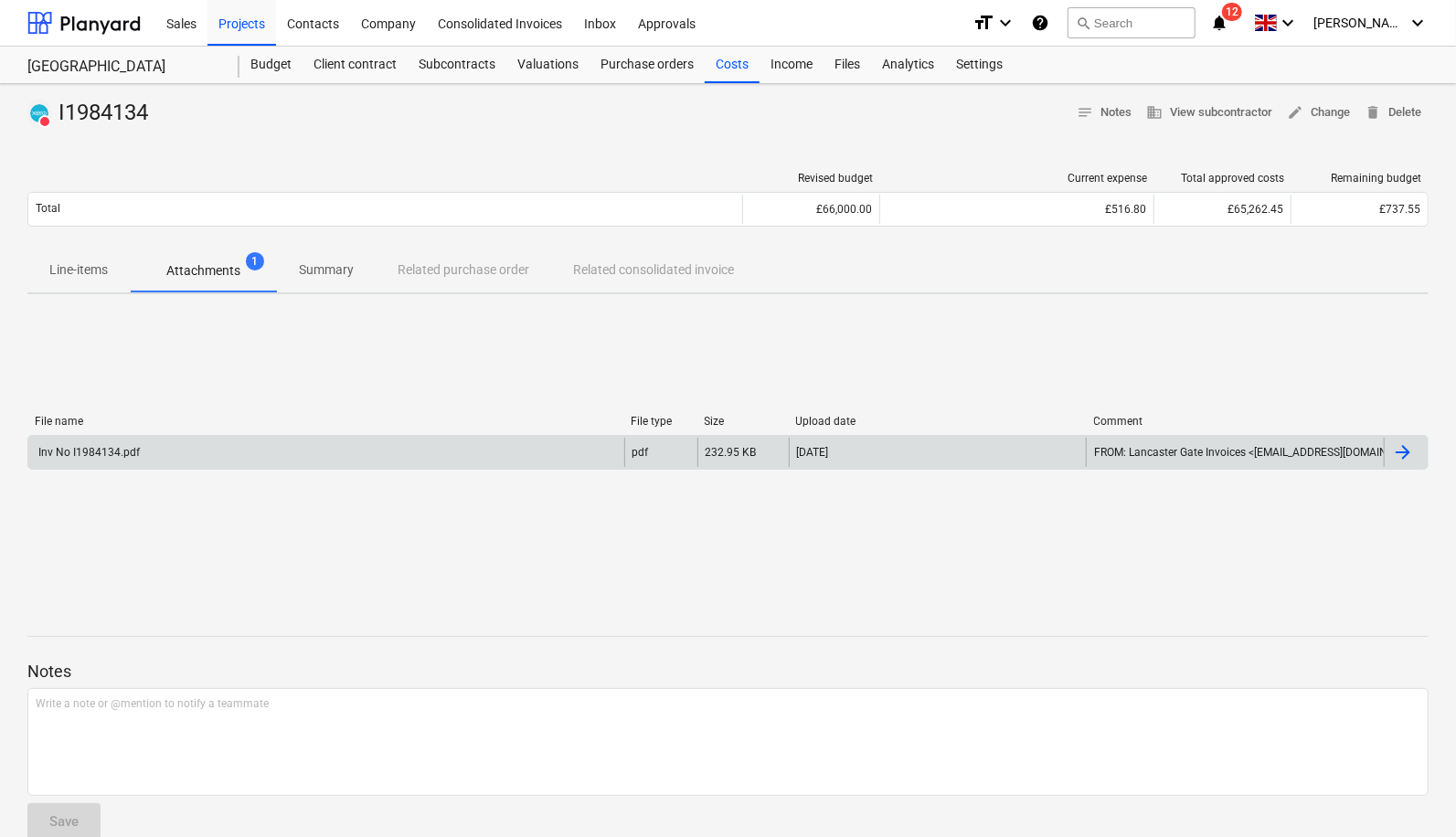
click at [291, 454] on div "Inv No I1984134.pdf" at bounding box center [326, 452] width 596 height 29
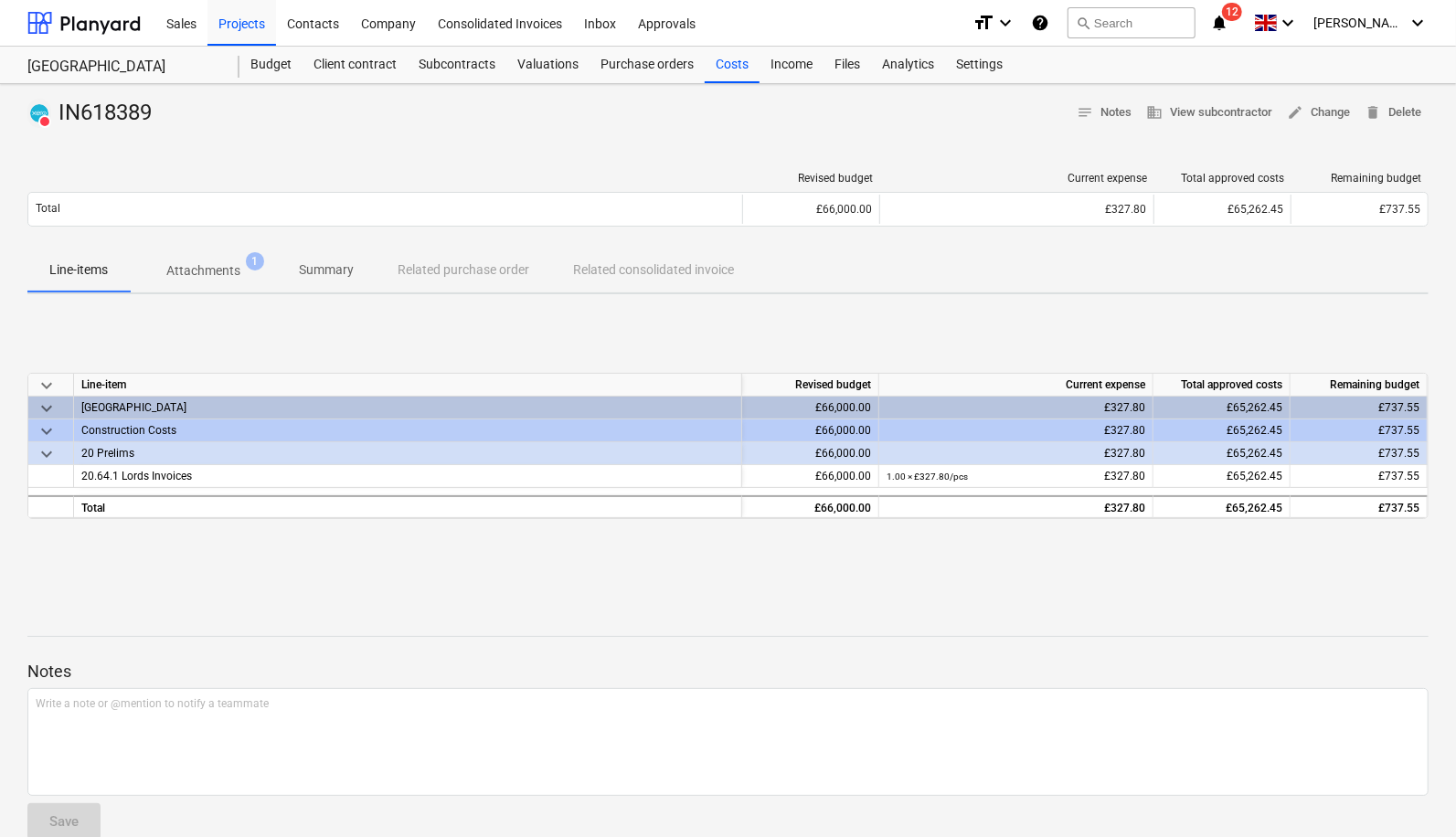
click at [201, 269] on p "Attachments" at bounding box center [202, 271] width 74 height 20
click at [188, 254] on span "Attachments 1" at bounding box center [203, 271] width 147 height 33
click at [222, 276] on p "Attachments" at bounding box center [202, 271] width 74 height 20
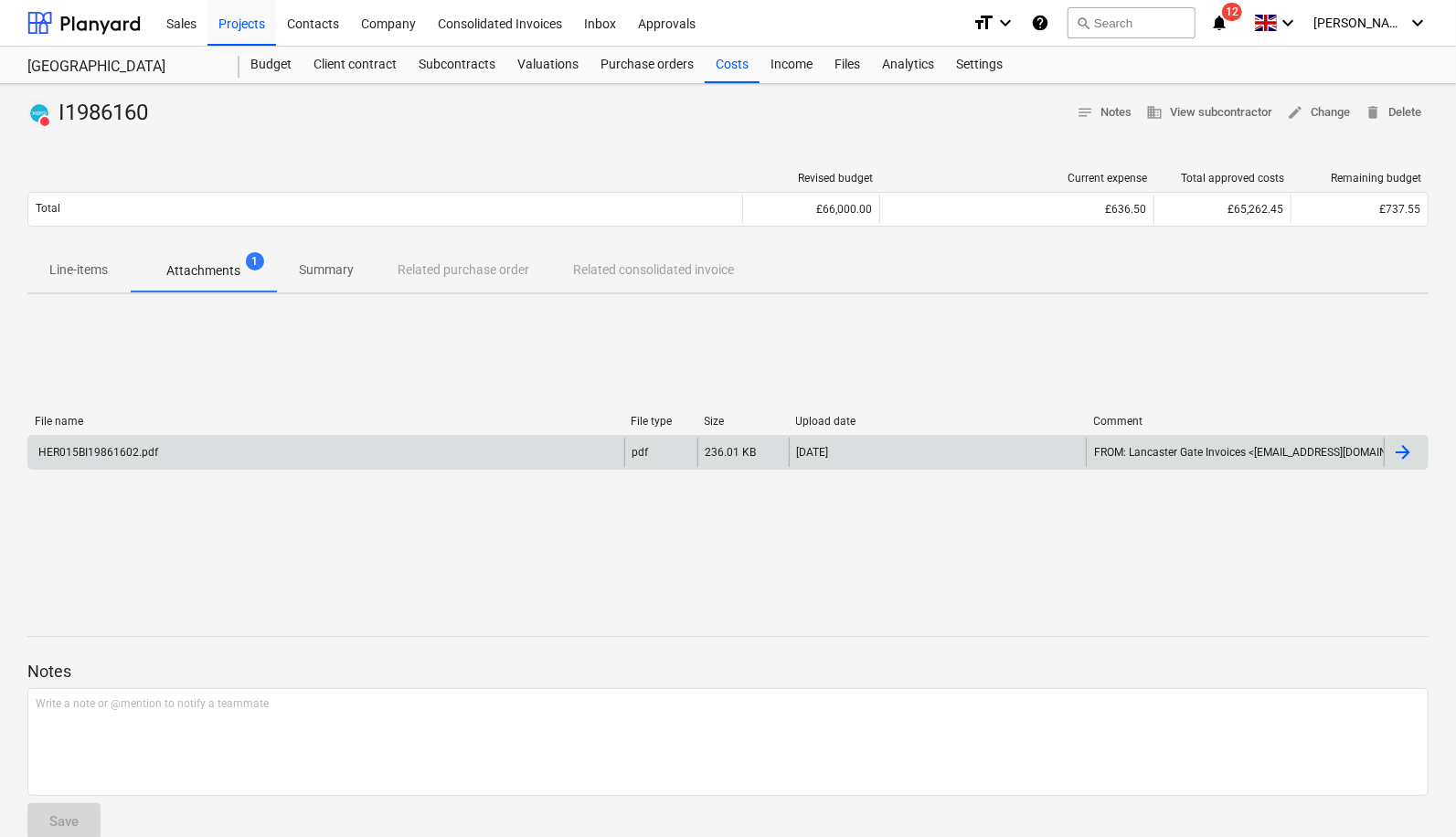
click at [189, 449] on div "HER015BI19861602.pdf" at bounding box center [326, 452] width 596 height 29
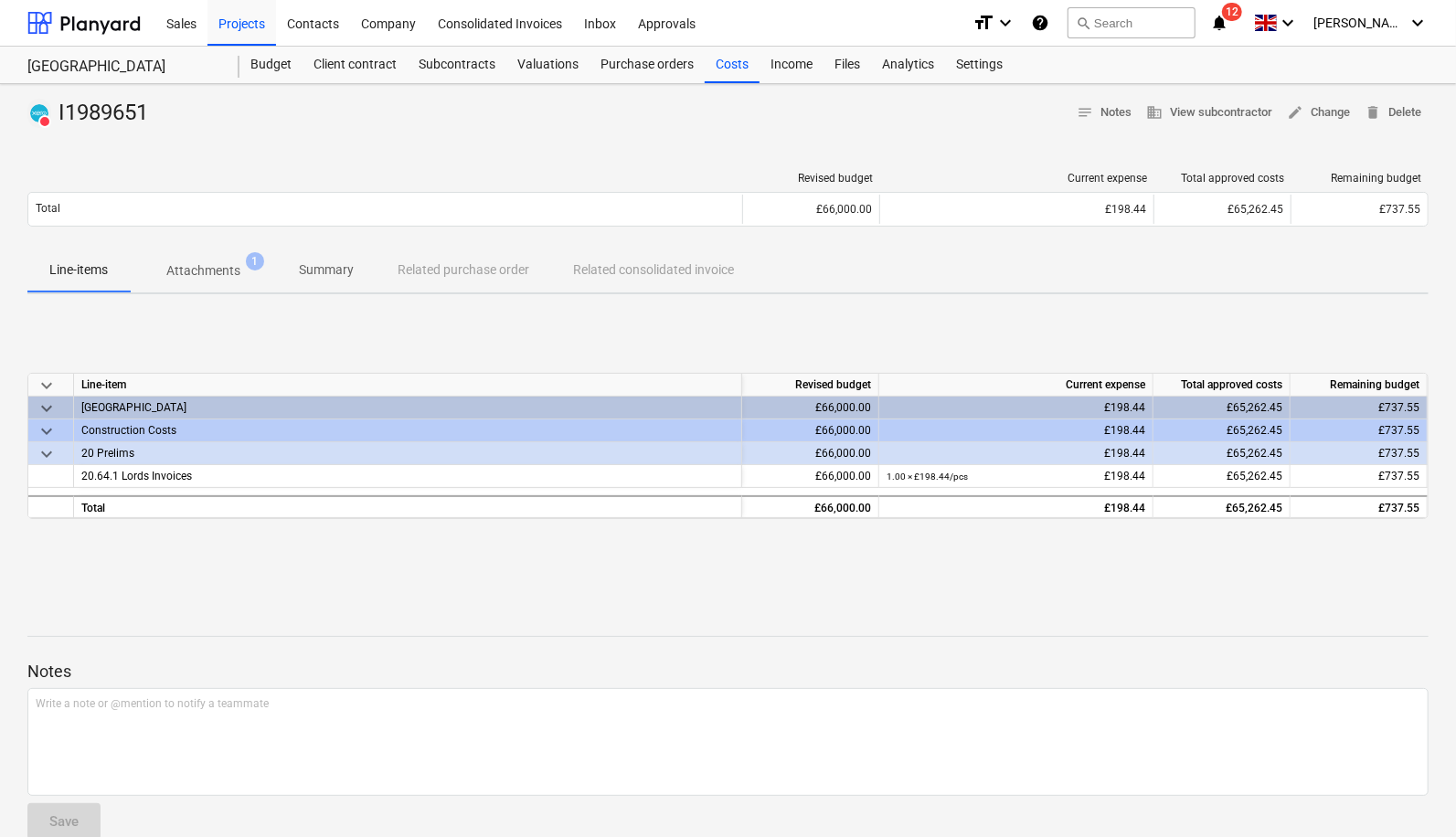
click at [204, 259] on span "Attachments 1" at bounding box center [203, 271] width 147 height 33
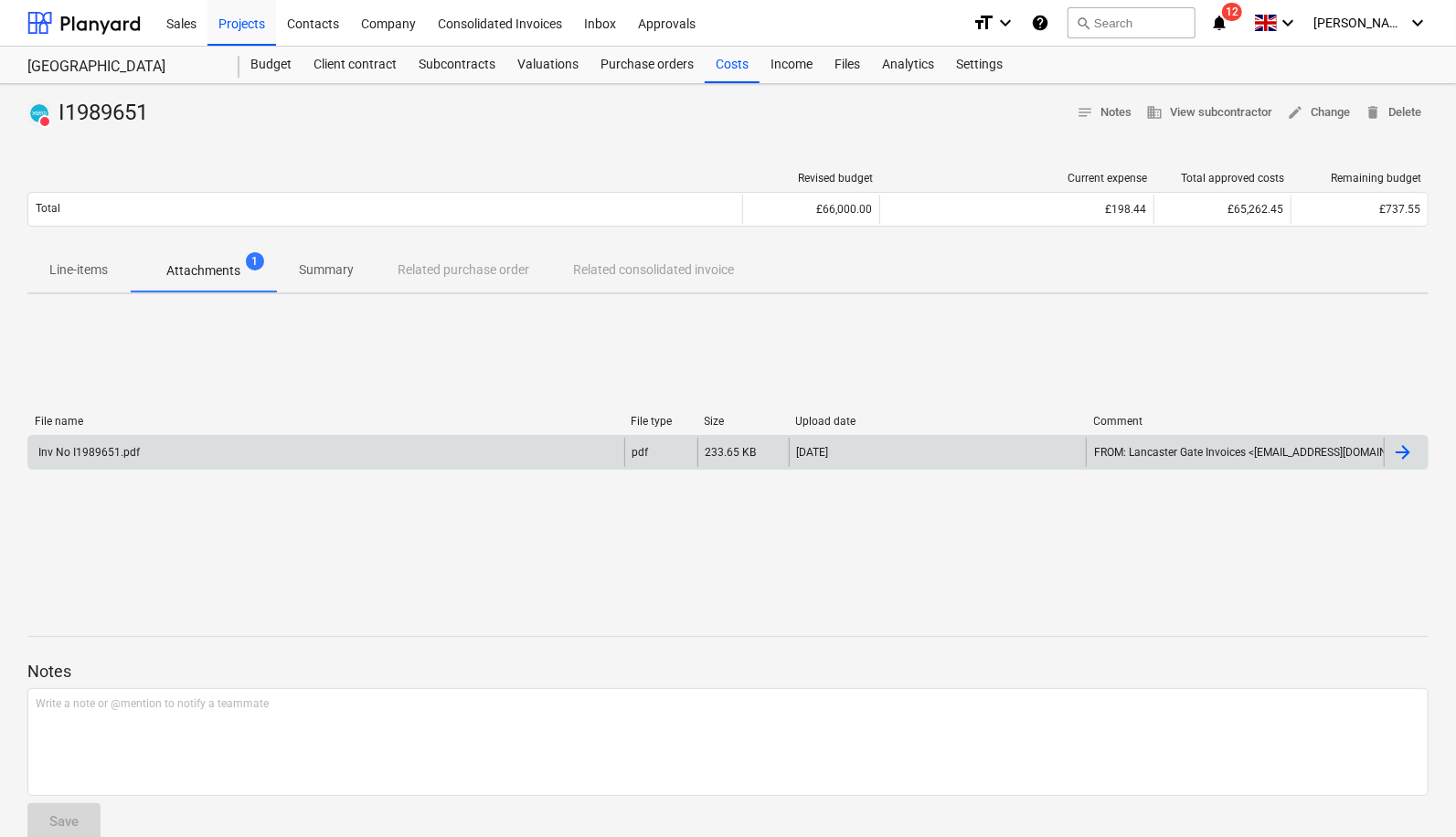
click at [205, 455] on div "Inv No I1989651.pdf" at bounding box center [326, 452] width 596 height 29
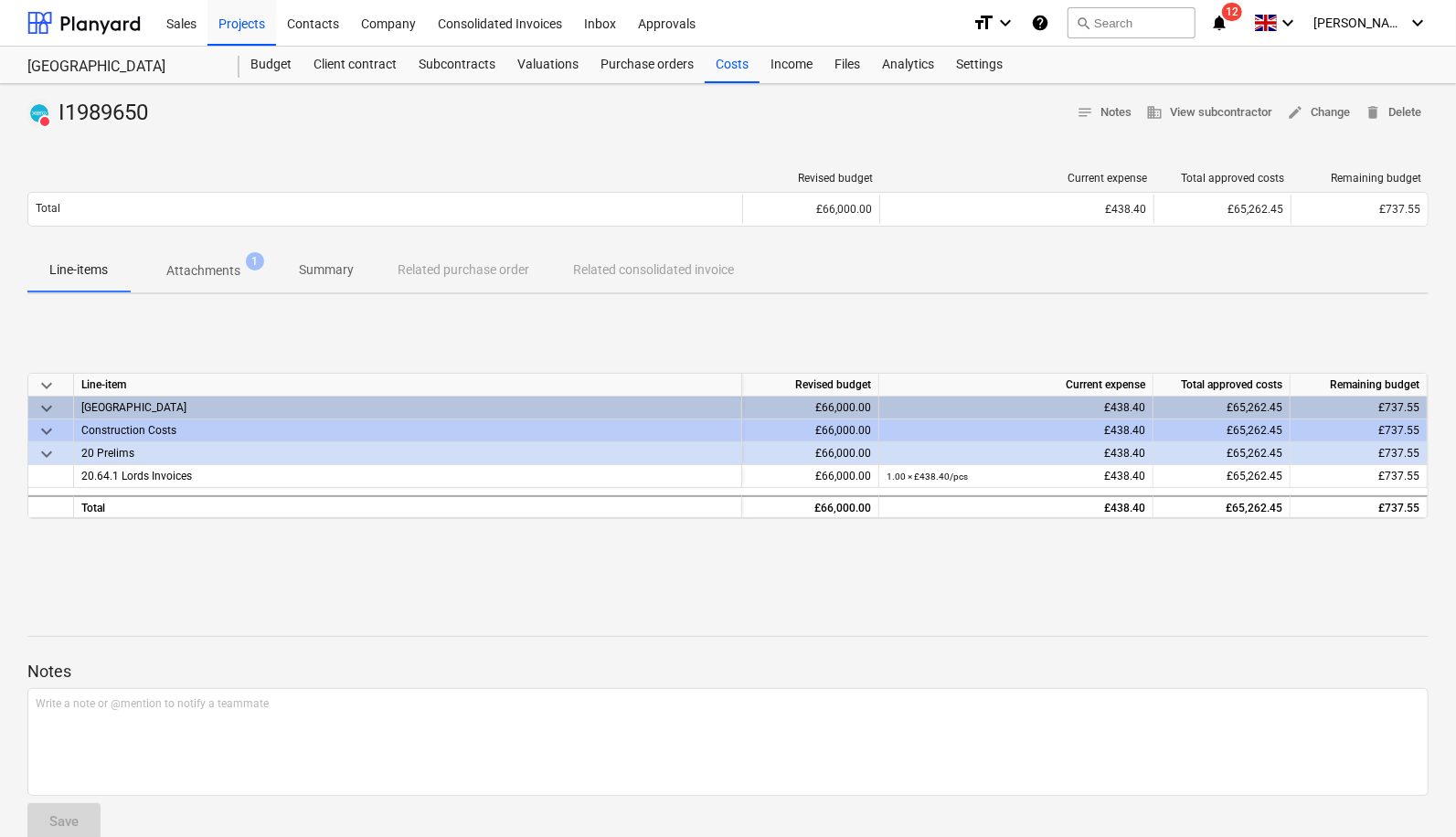
click at [230, 254] on span "Attachments 1" at bounding box center [203, 271] width 147 height 33
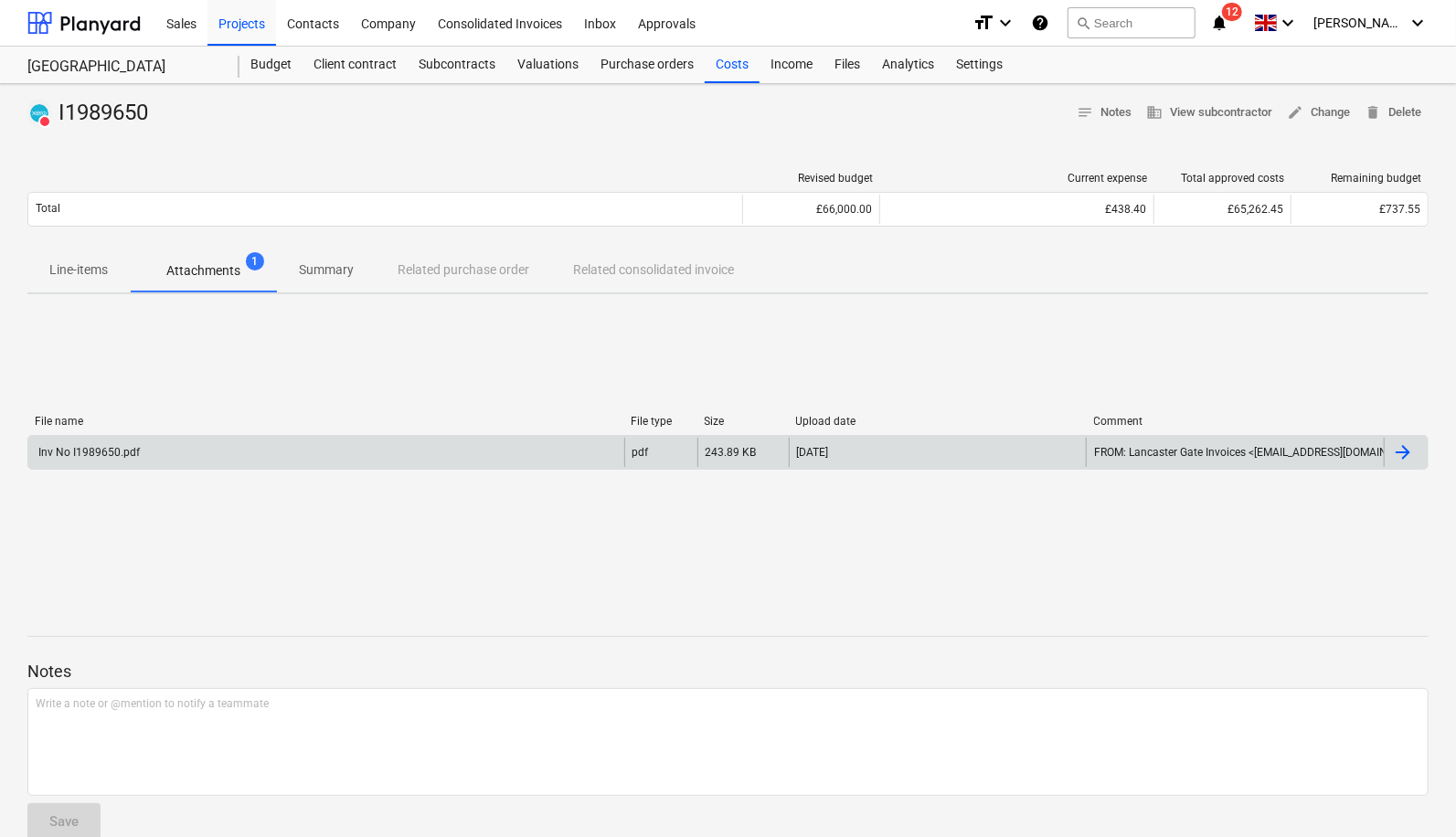
click at [169, 447] on div "Inv No I1989650.pdf" at bounding box center [326, 452] width 596 height 29
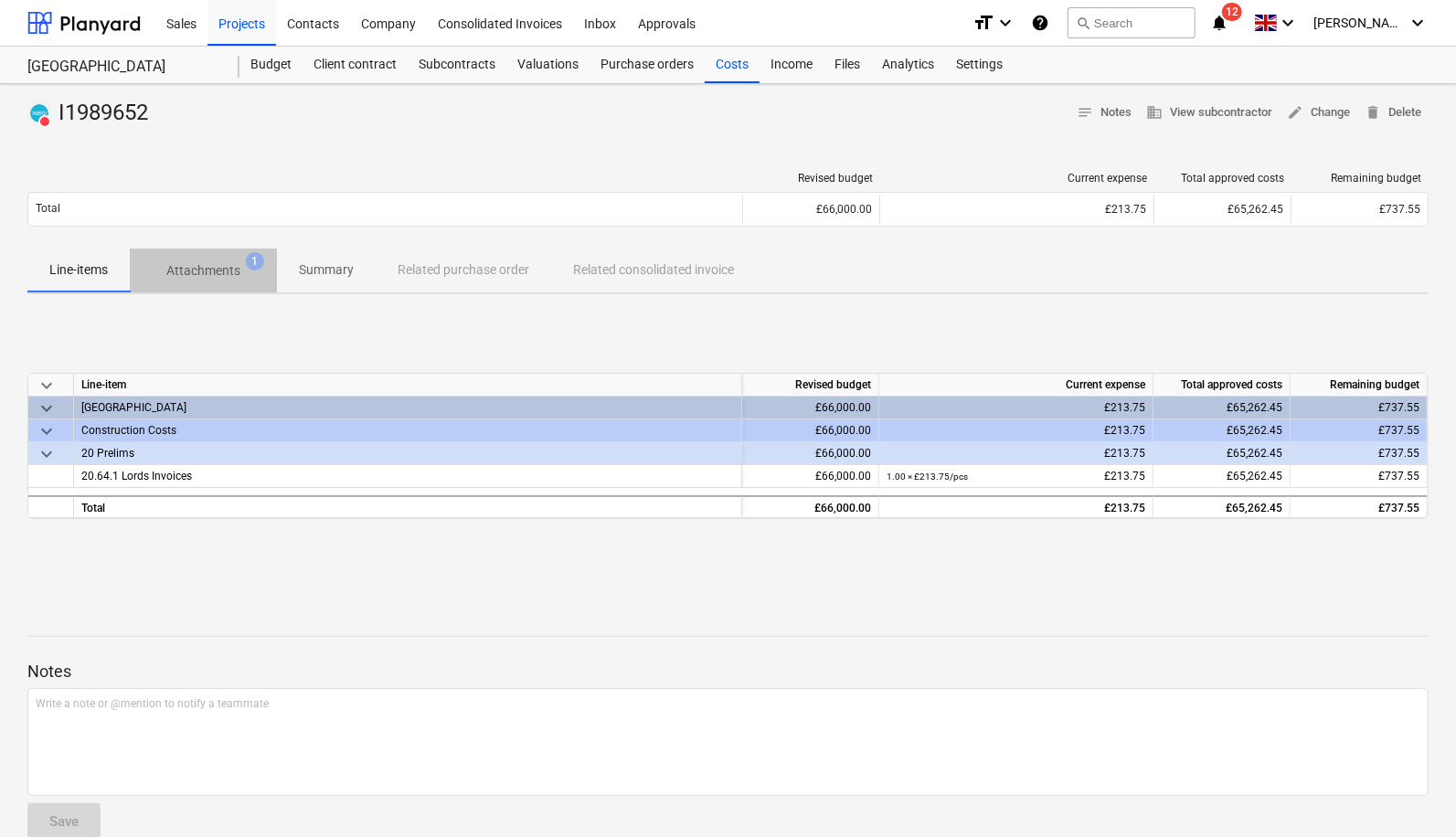
click at [204, 269] on p "Attachments" at bounding box center [202, 271] width 74 height 20
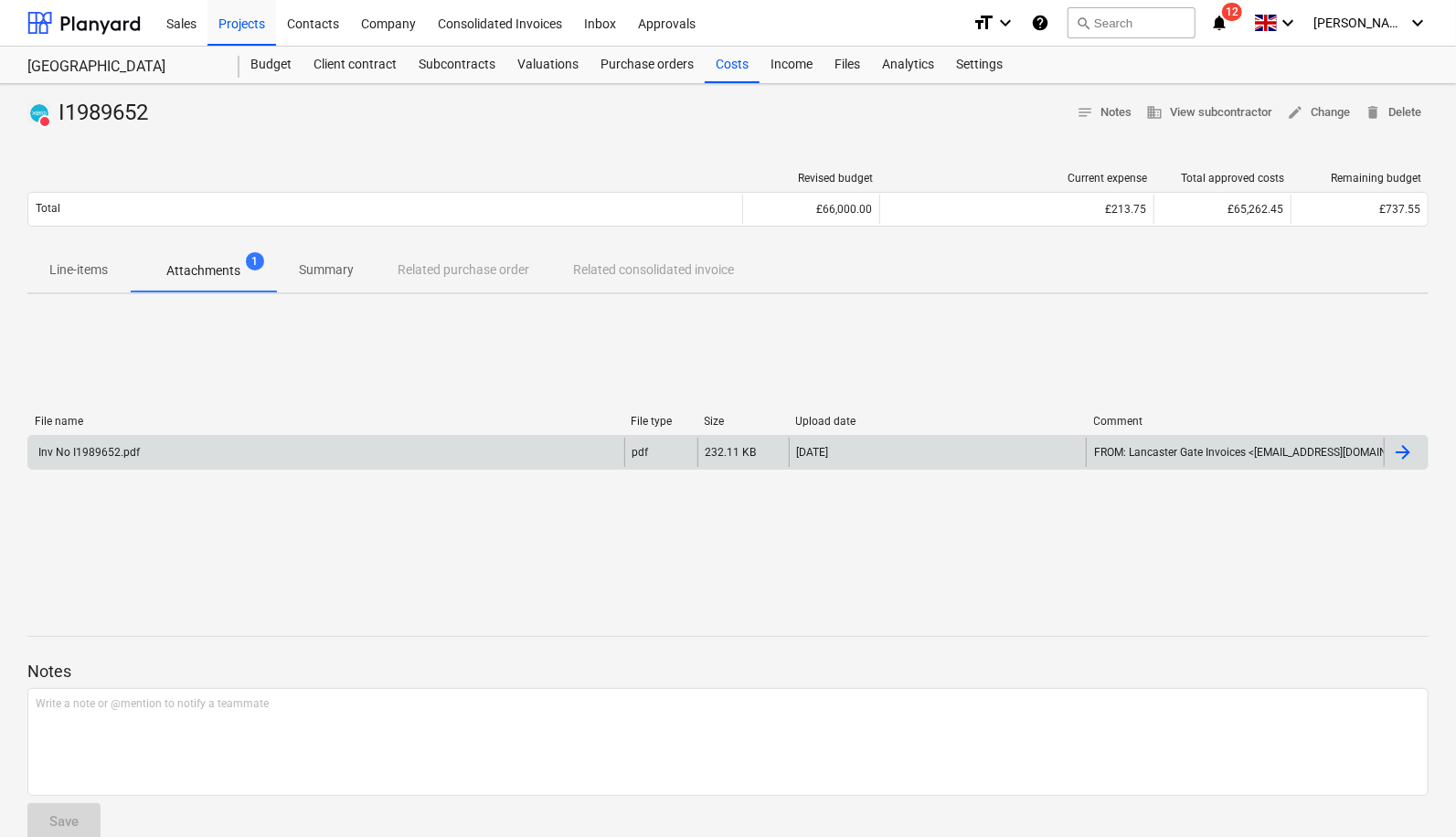
click at [147, 452] on div "Inv No I1989652.pdf" at bounding box center [326, 452] width 596 height 29
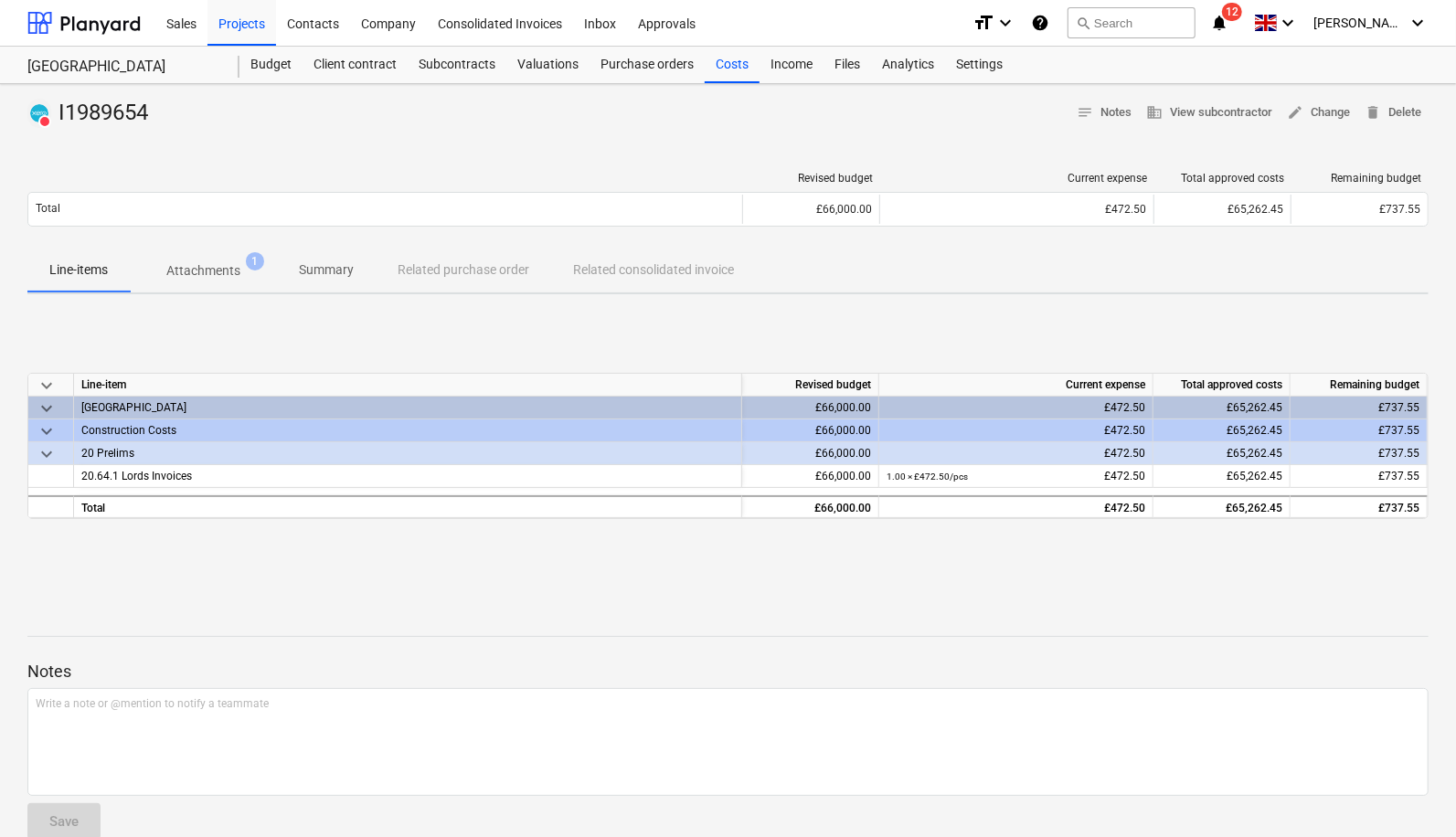
click at [223, 266] on p "Attachments" at bounding box center [202, 271] width 74 height 20
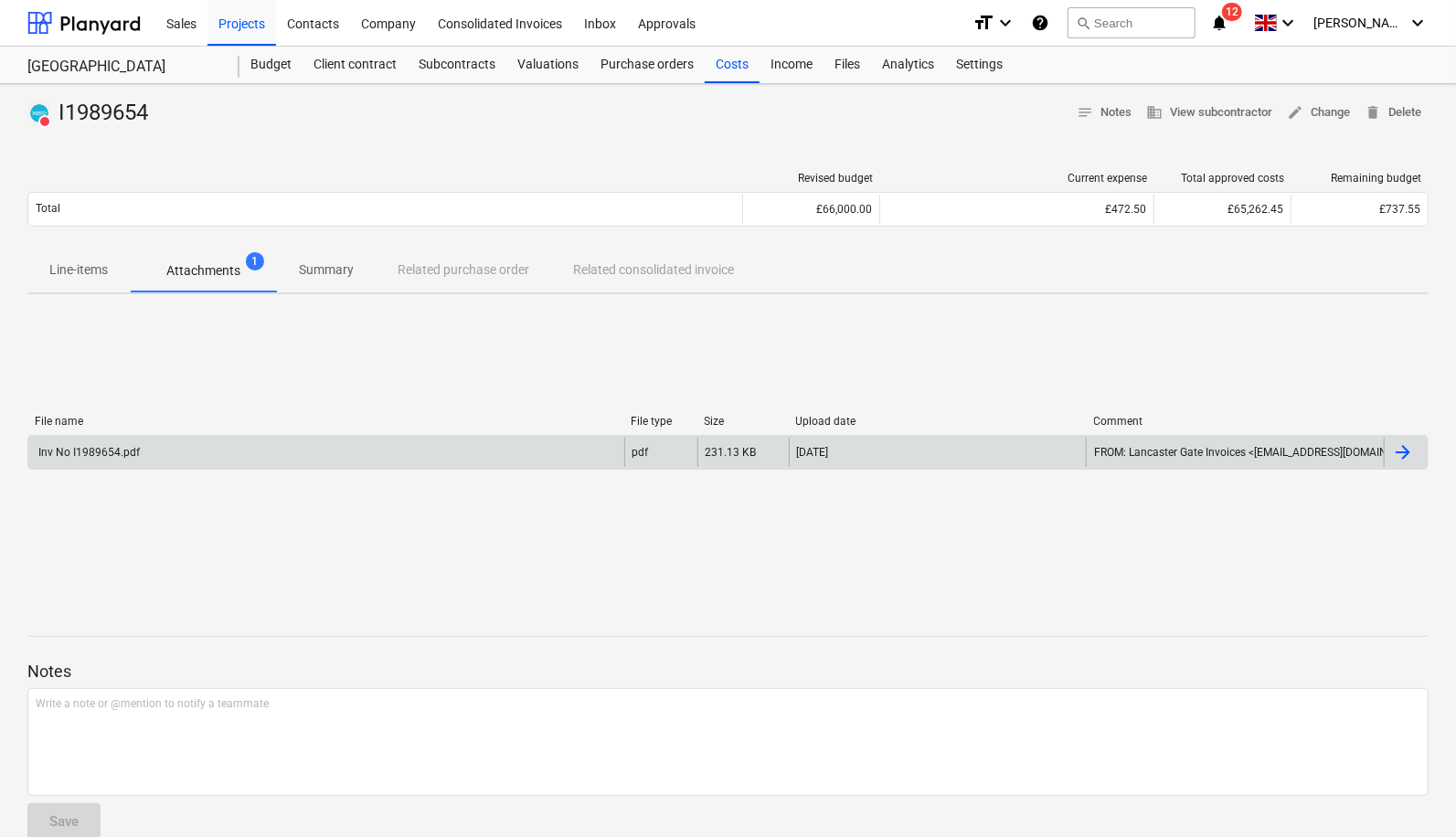
click at [206, 451] on div "Inv No I1989654.pdf" at bounding box center [326, 452] width 596 height 29
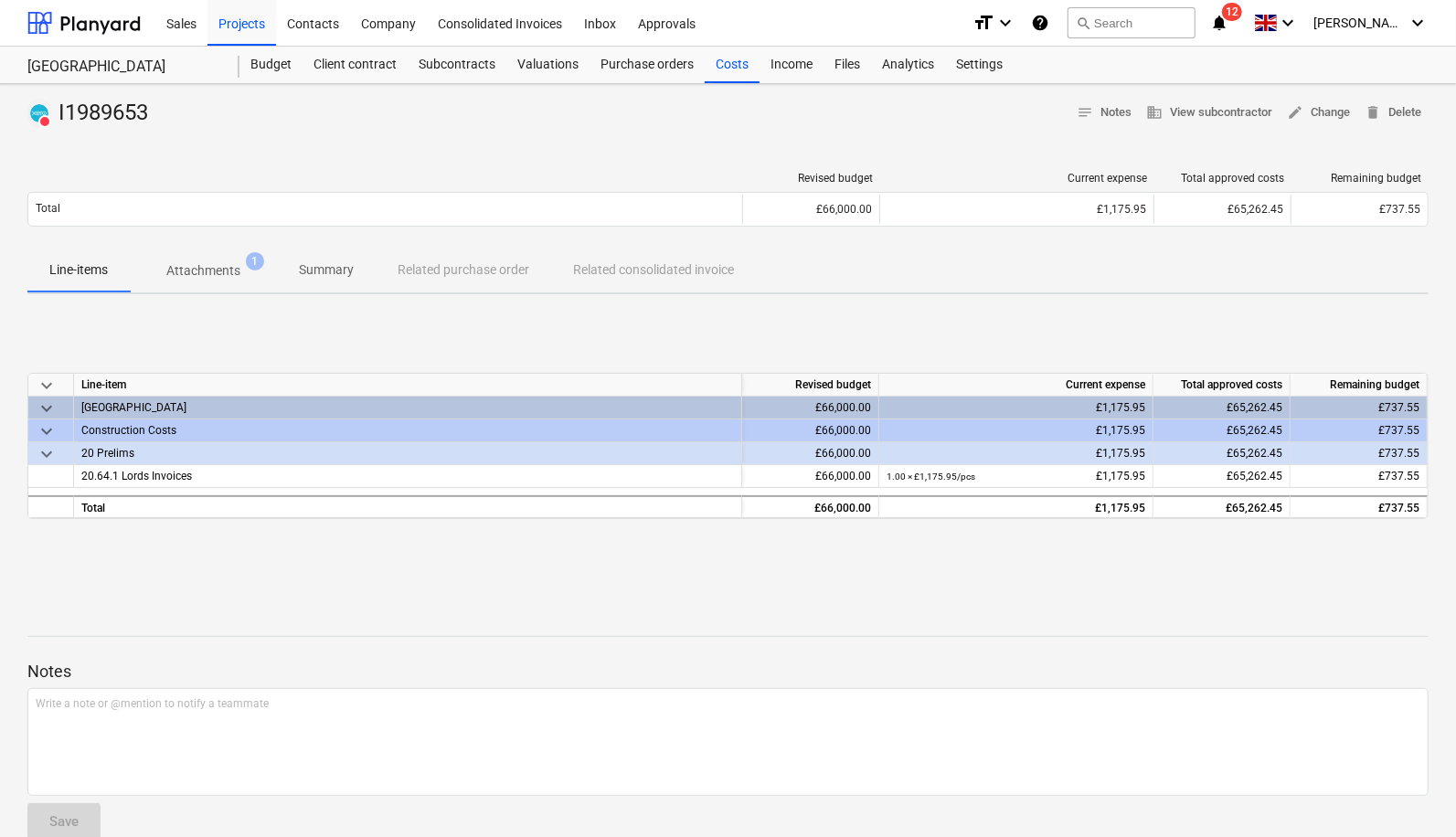
click at [242, 272] on span "Attachments 1" at bounding box center [203, 271] width 103 height 20
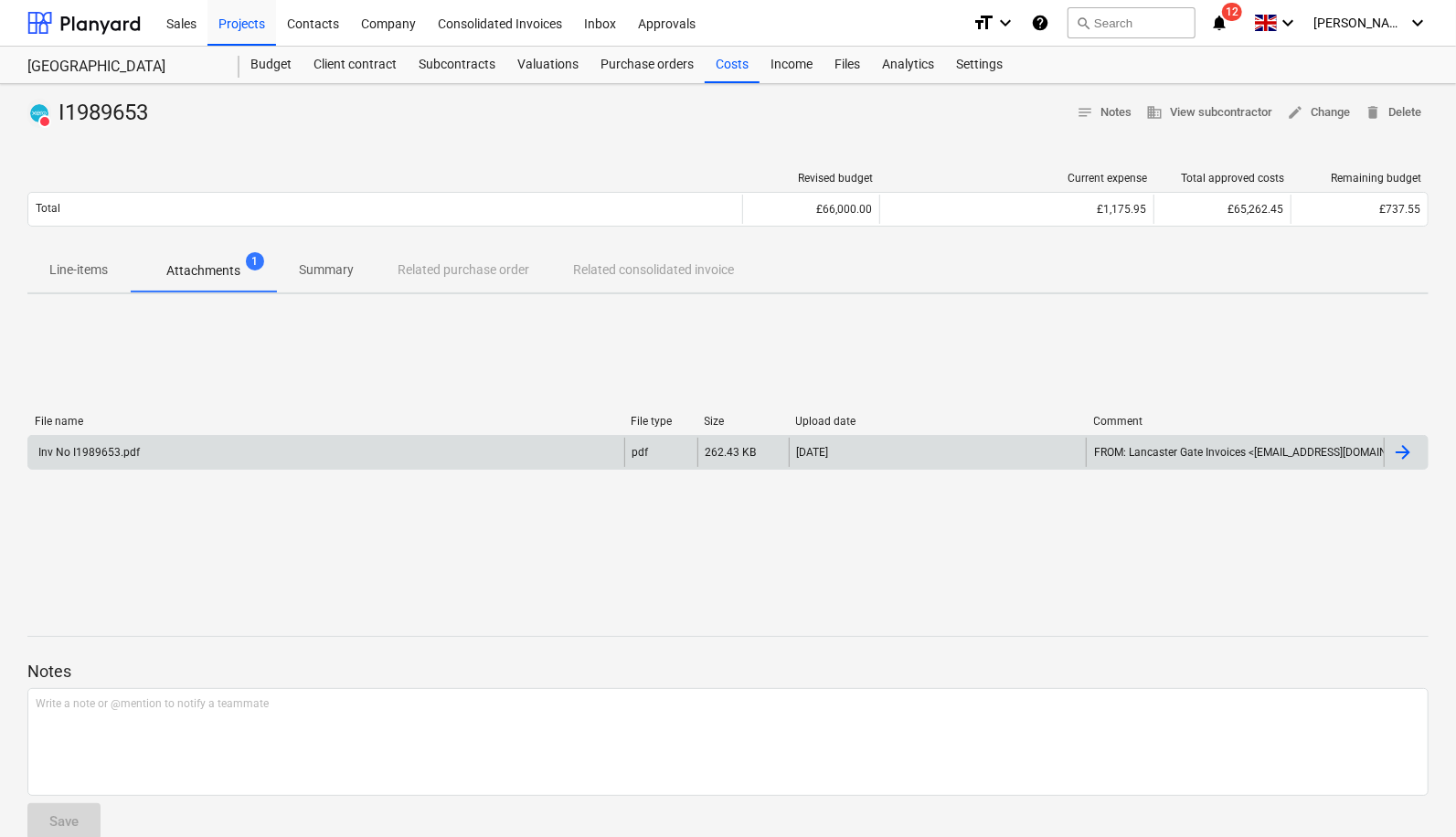
click at [271, 445] on div "Inv No I1989653.pdf" at bounding box center [326, 452] width 596 height 29
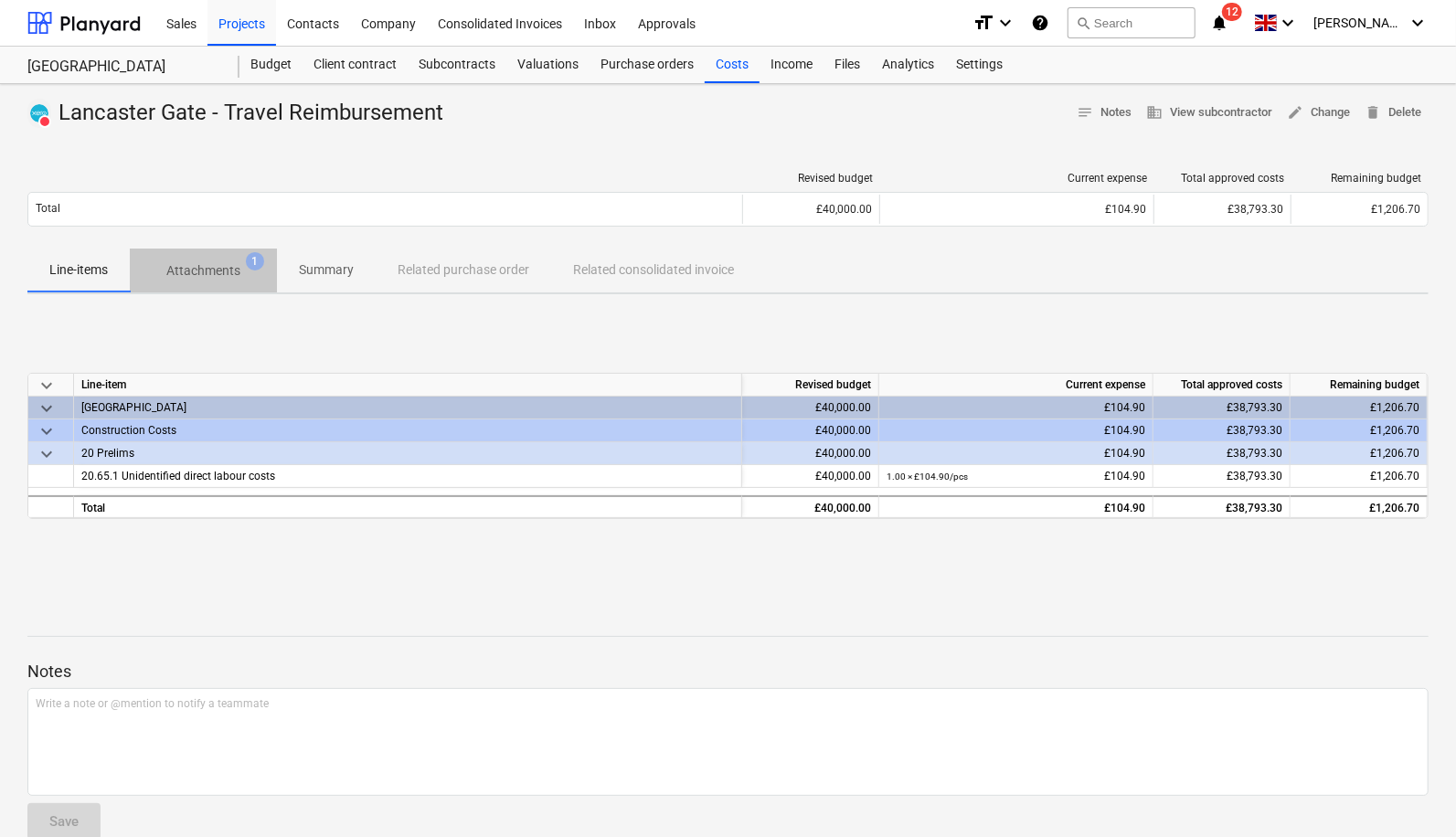
click at [194, 266] on p "Attachments" at bounding box center [202, 271] width 74 height 20
click at [198, 259] on span "Attachments 1" at bounding box center [203, 271] width 147 height 33
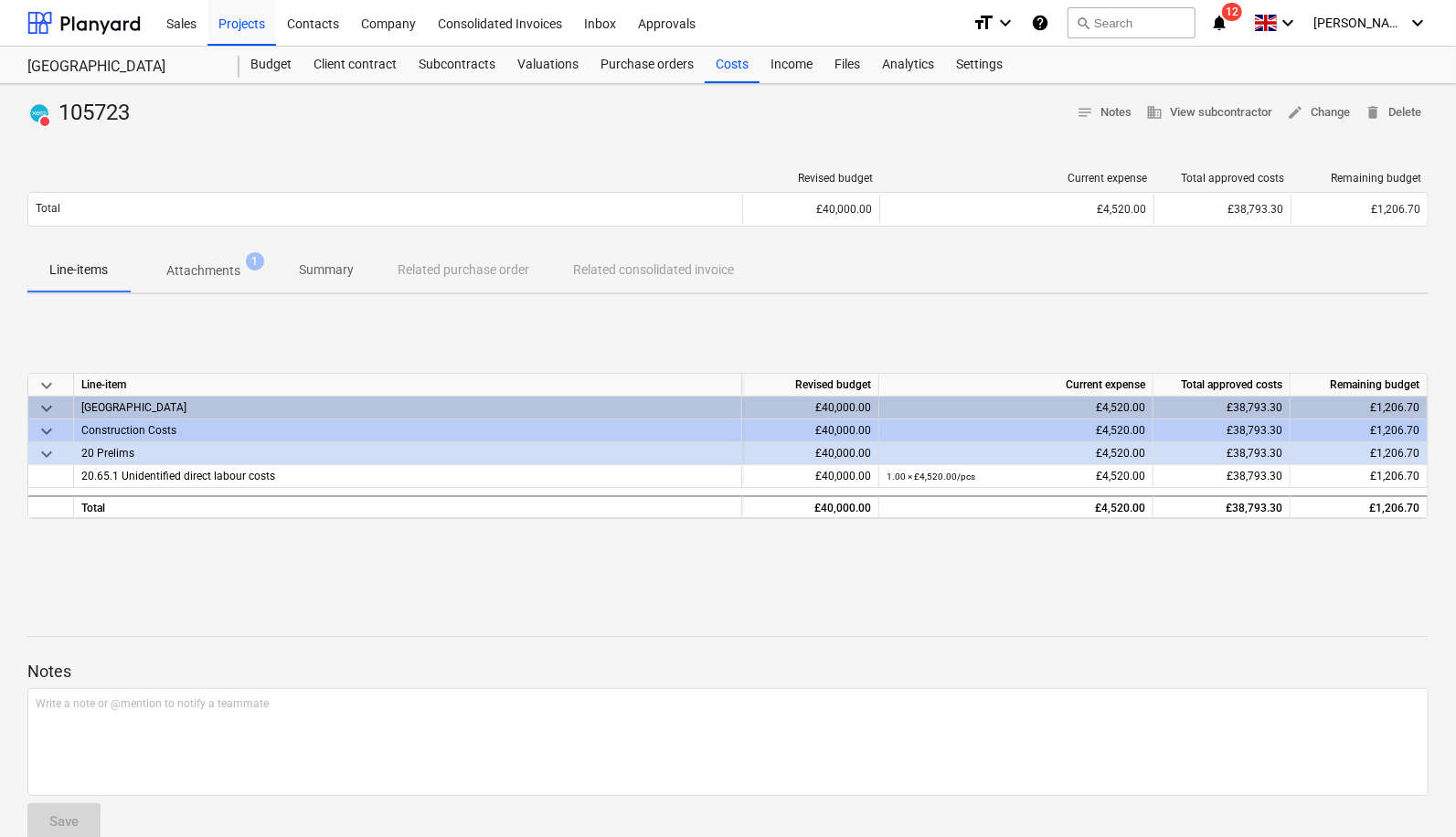
click at [202, 263] on p "Attachments" at bounding box center [202, 271] width 74 height 20
click at [226, 275] on p "Attachments" at bounding box center [202, 271] width 74 height 20
click at [213, 268] on p "Attachments" at bounding box center [202, 271] width 74 height 20
click at [236, 259] on span "Attachments 1" at bounding box center [203, 271] width 147 height 33
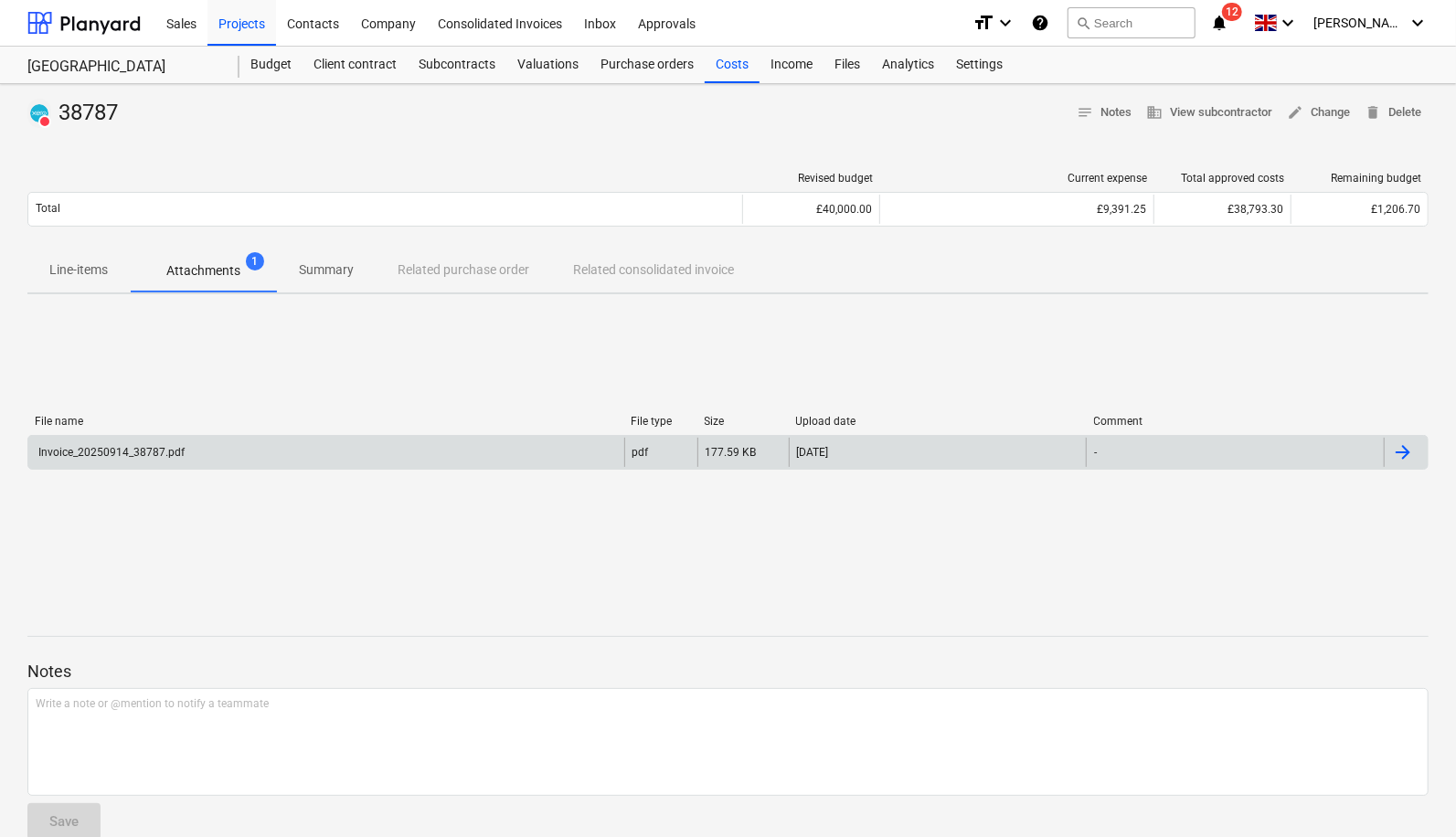
click at [239, 445] on div "Invoice_20250914_38787.pdf" at bounding box center [326, 452] width 596 height 29
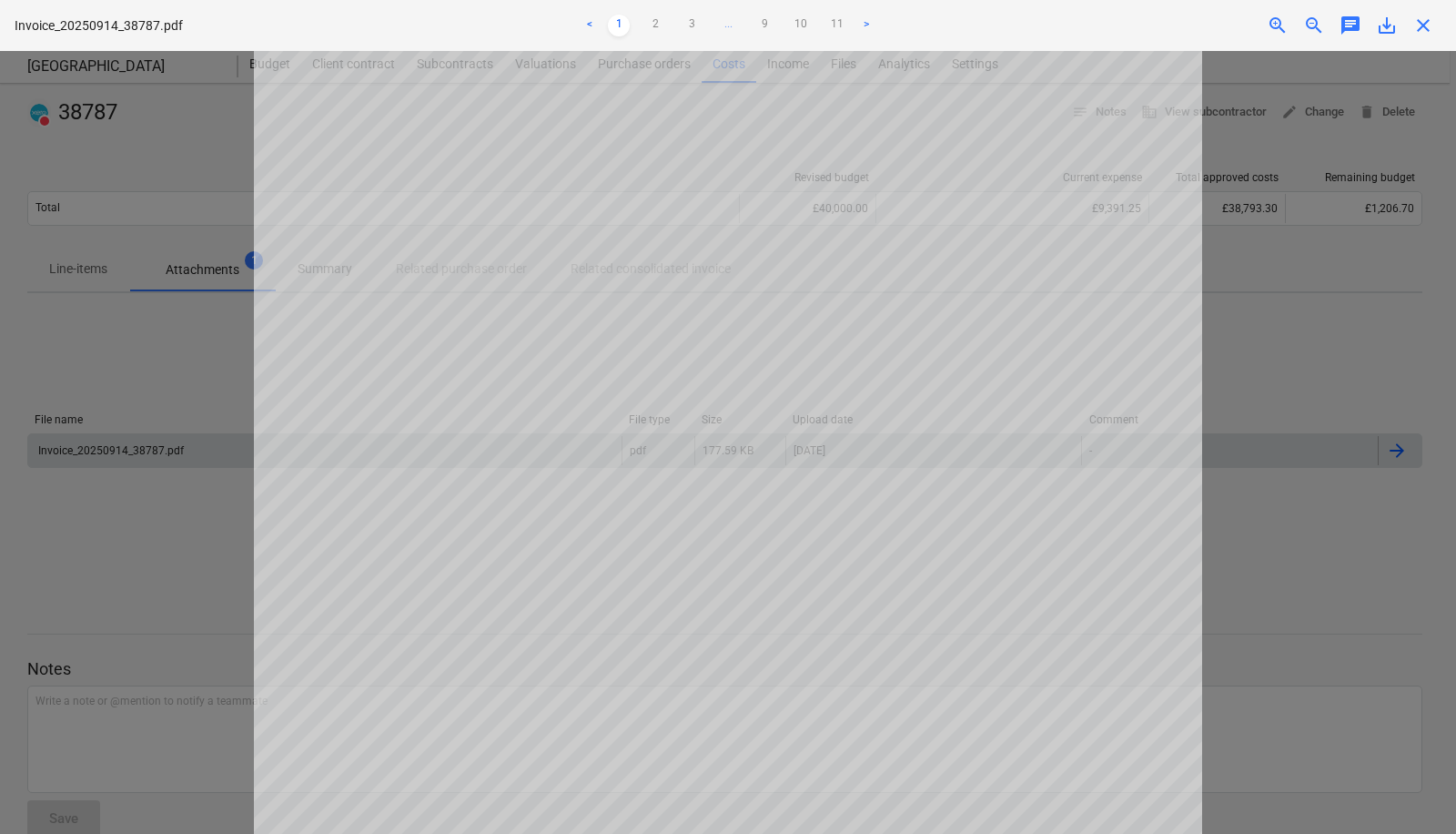
scroll to position [281, 0]
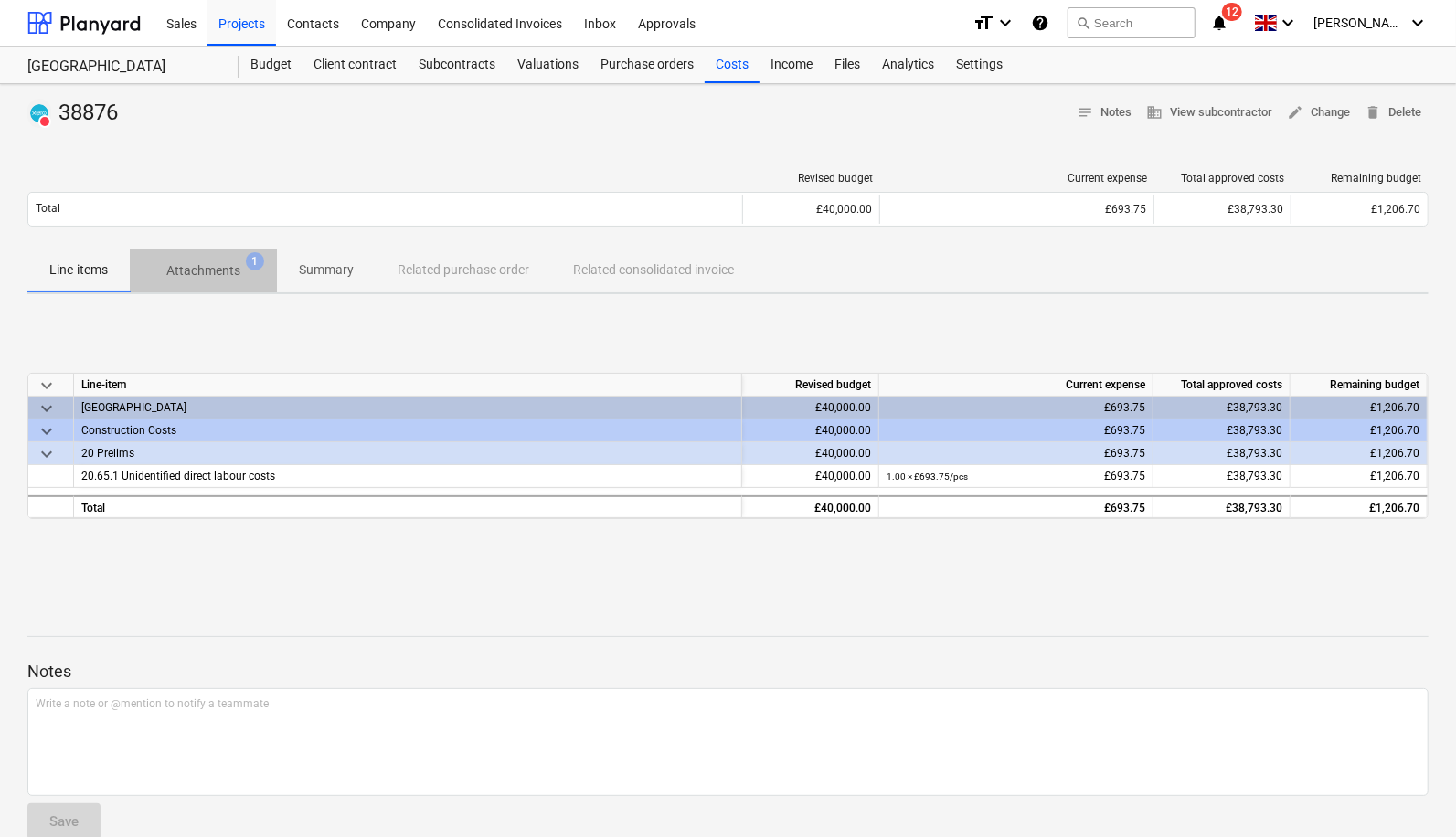
click at [218, 261] on p "Attachments" at bounding box center [202, 271] width 74 height 20
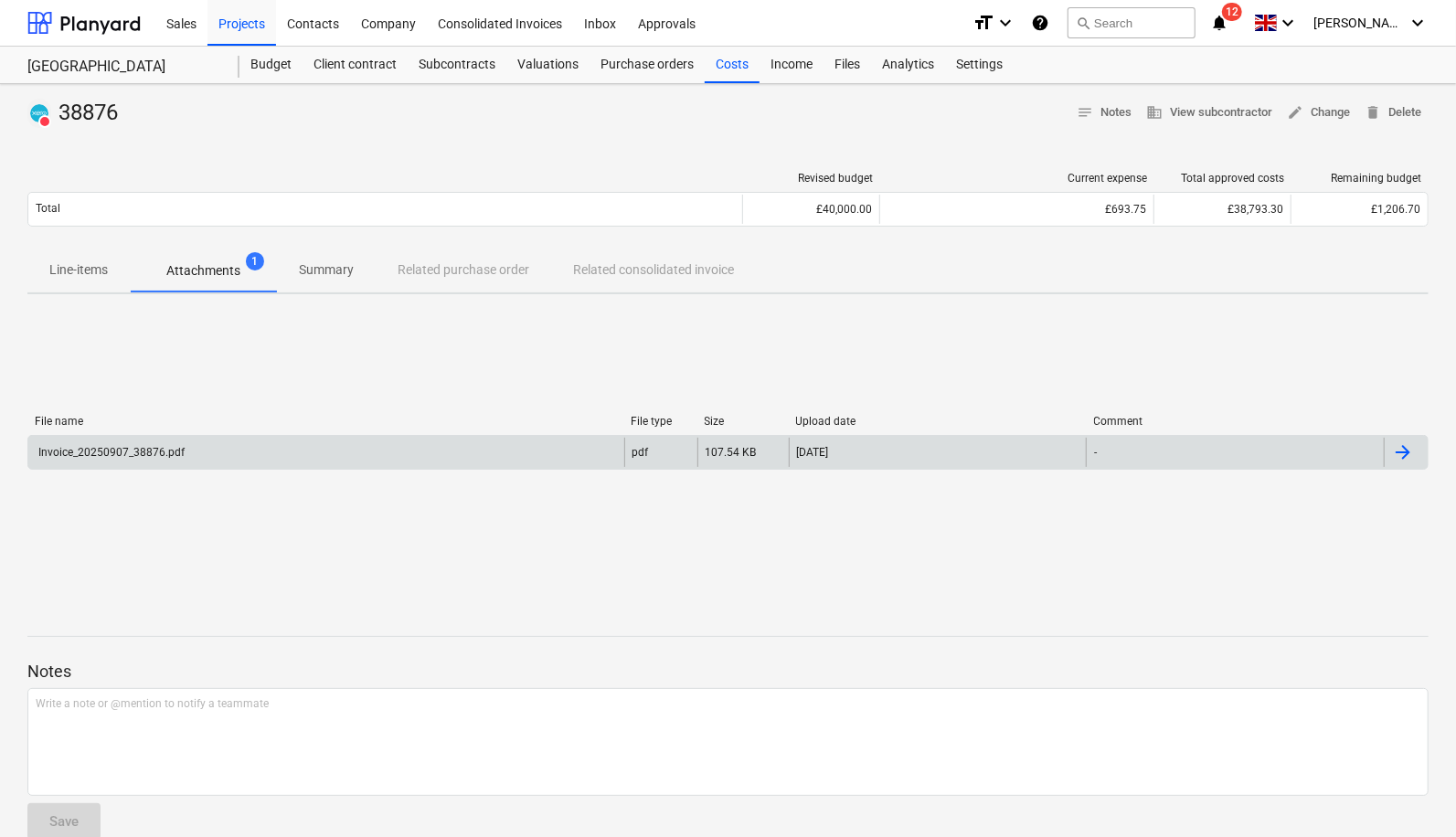
click at [238, 455] on div "Invoice_20250907_38876.pdf" at bounding box center [326, 452] width 596 height 29
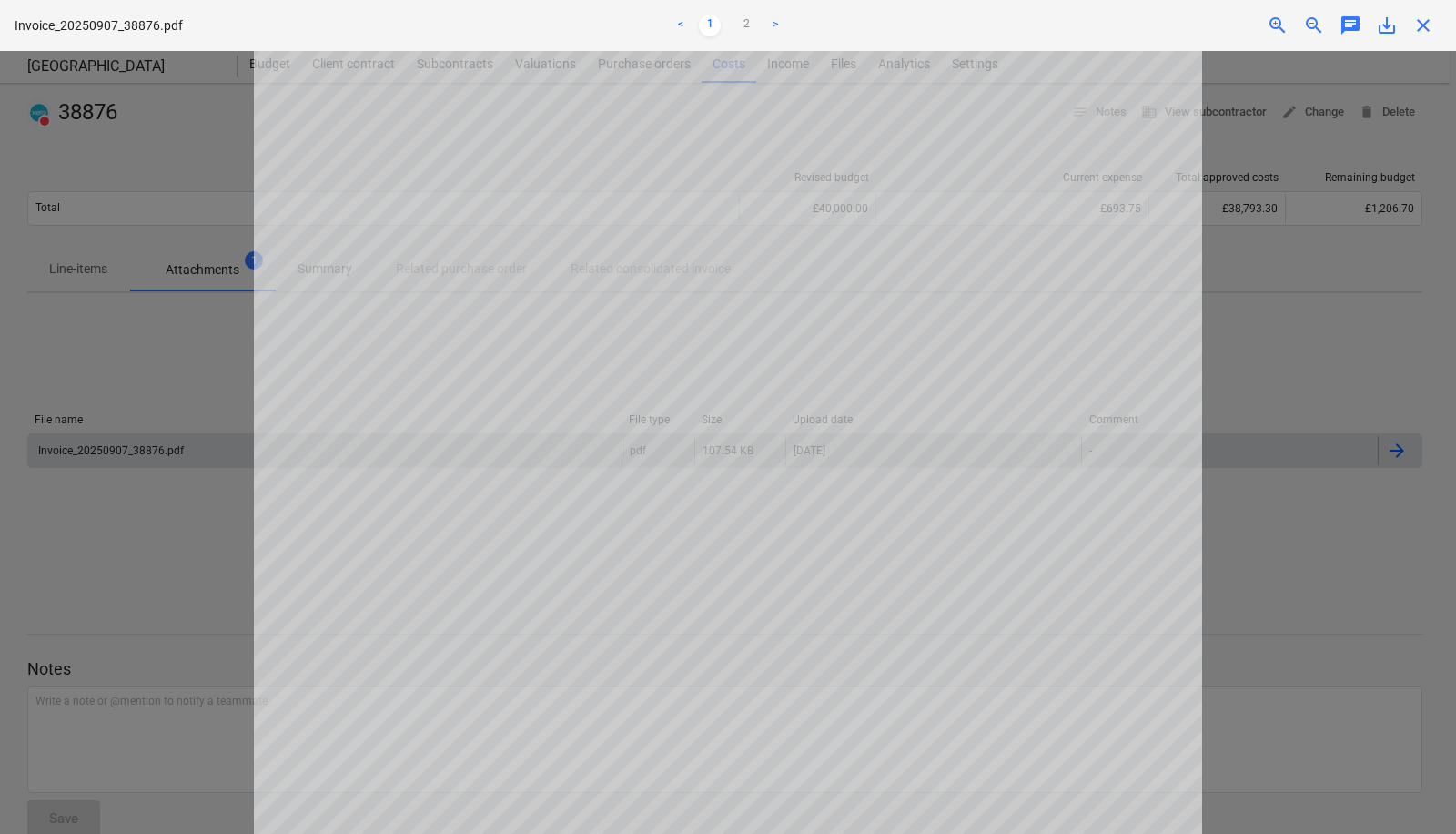
scroll to position [174, 0]
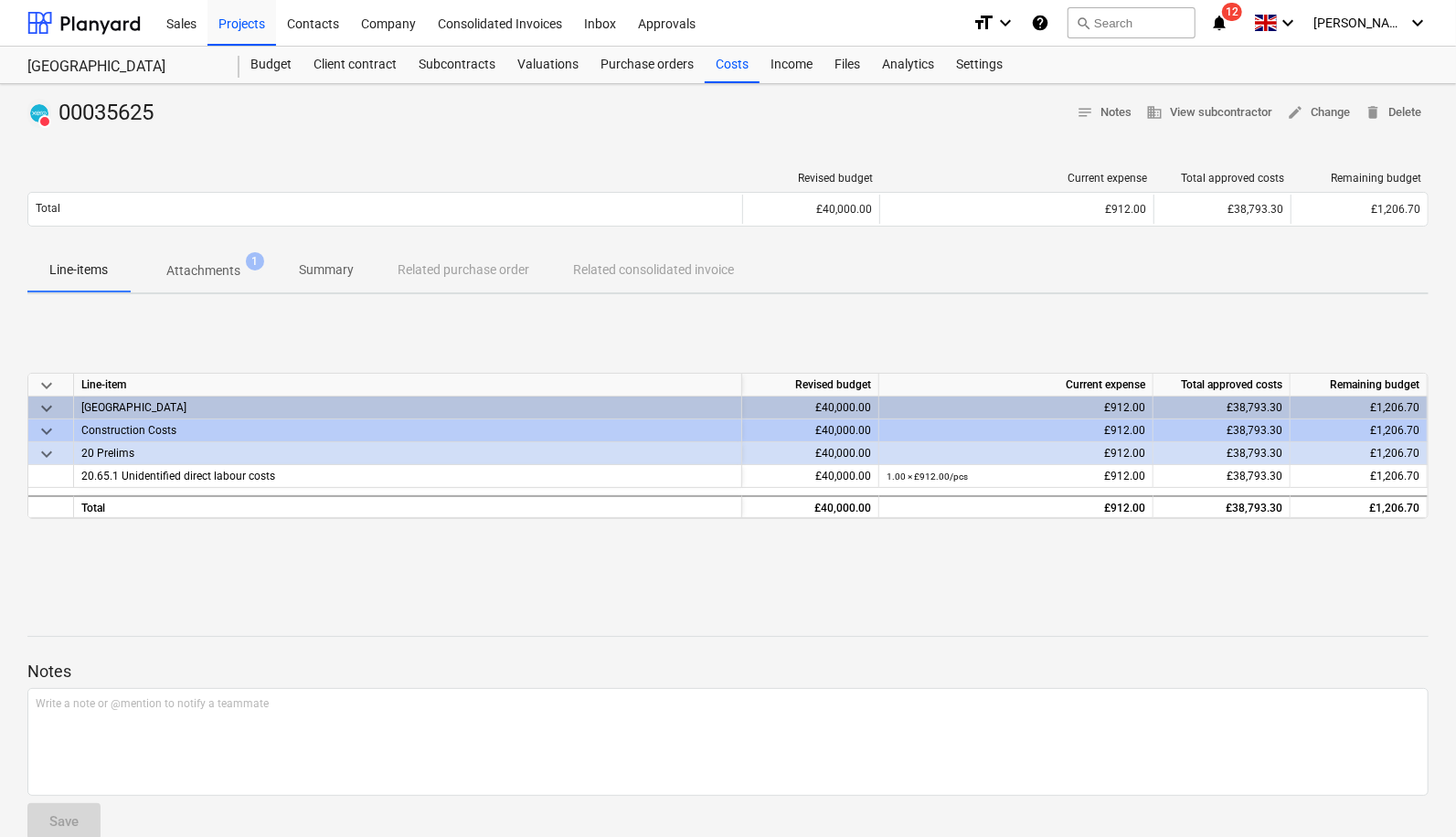
click at [231, 279] on p "Attachments" at bounding box center [202, 271] width 74 height 20
